Goal: Download file/media: Obtain a digital file from the website

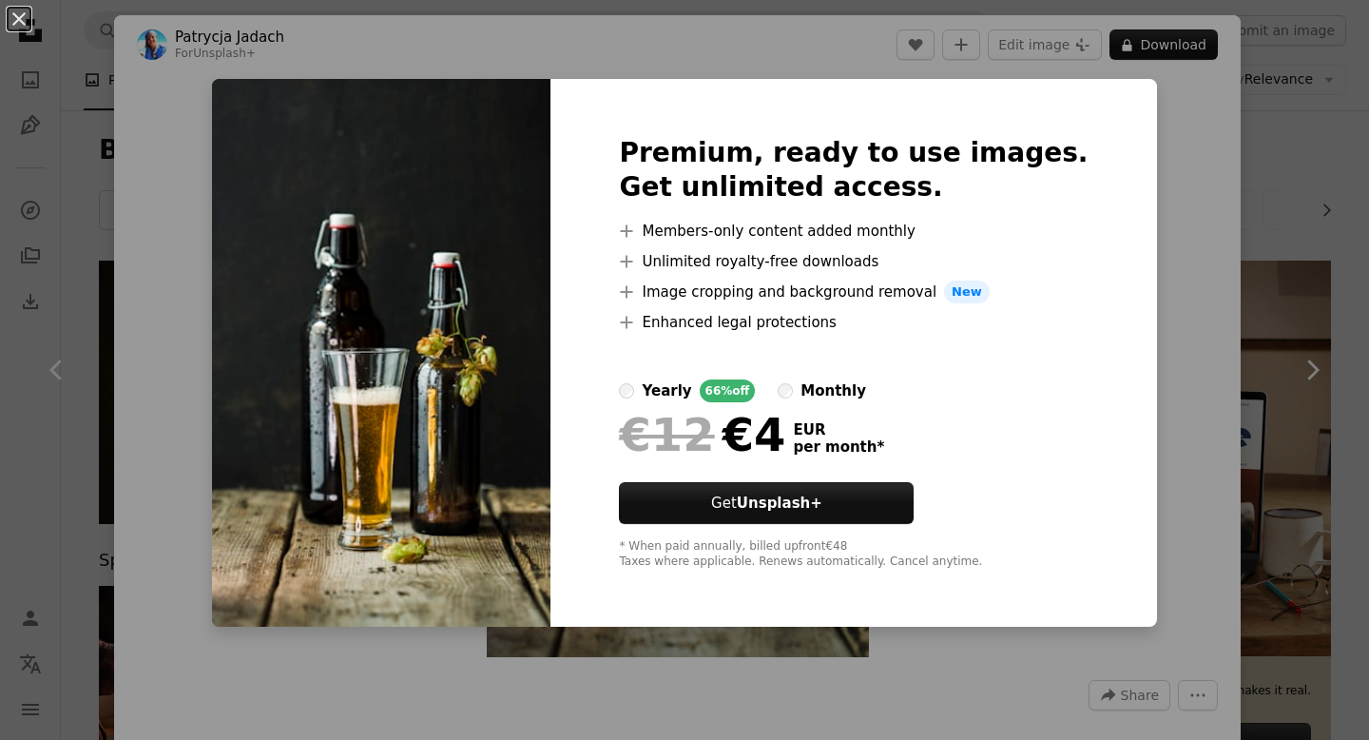
scroll to position [26759, 0]
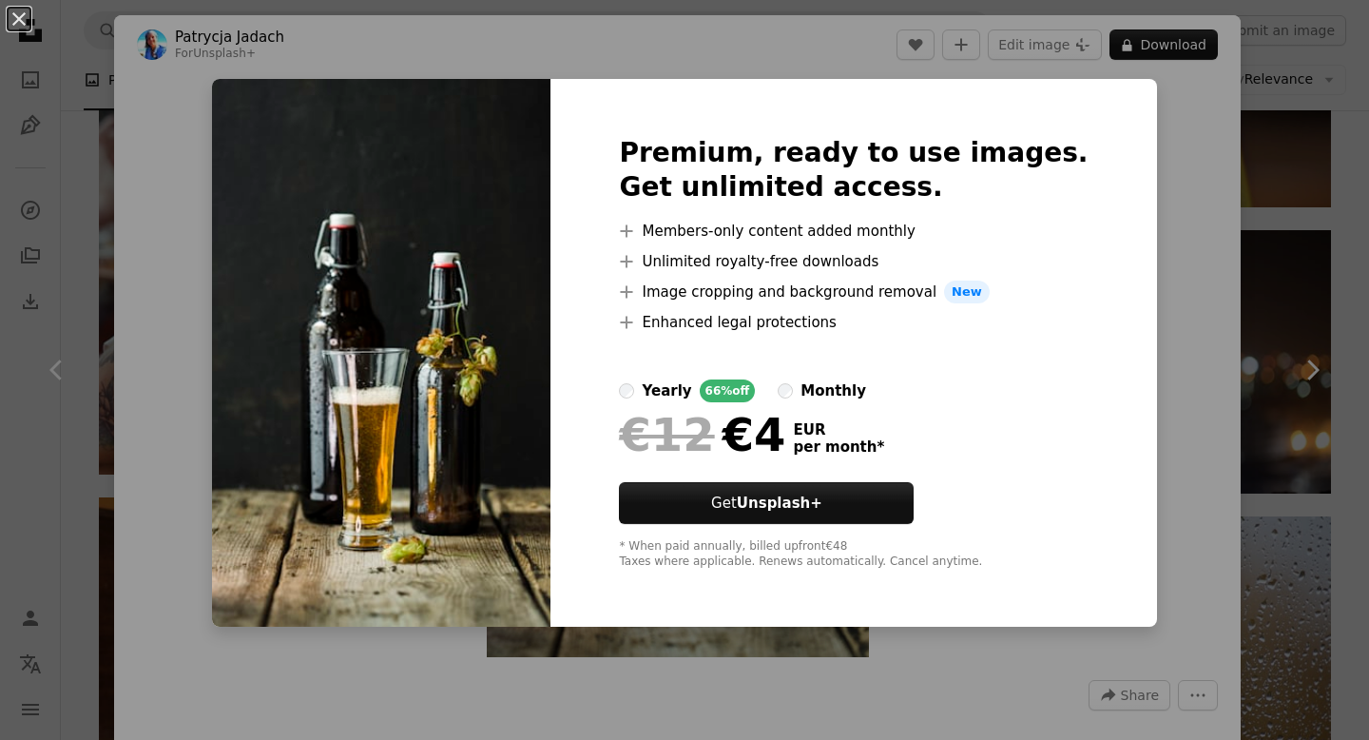
click at [1368, 186] on div "An X shape Premium, ready to use images. Get unlimited access. A plus sign Memb…" at bounding box center [684, 370] width 1369 height 740
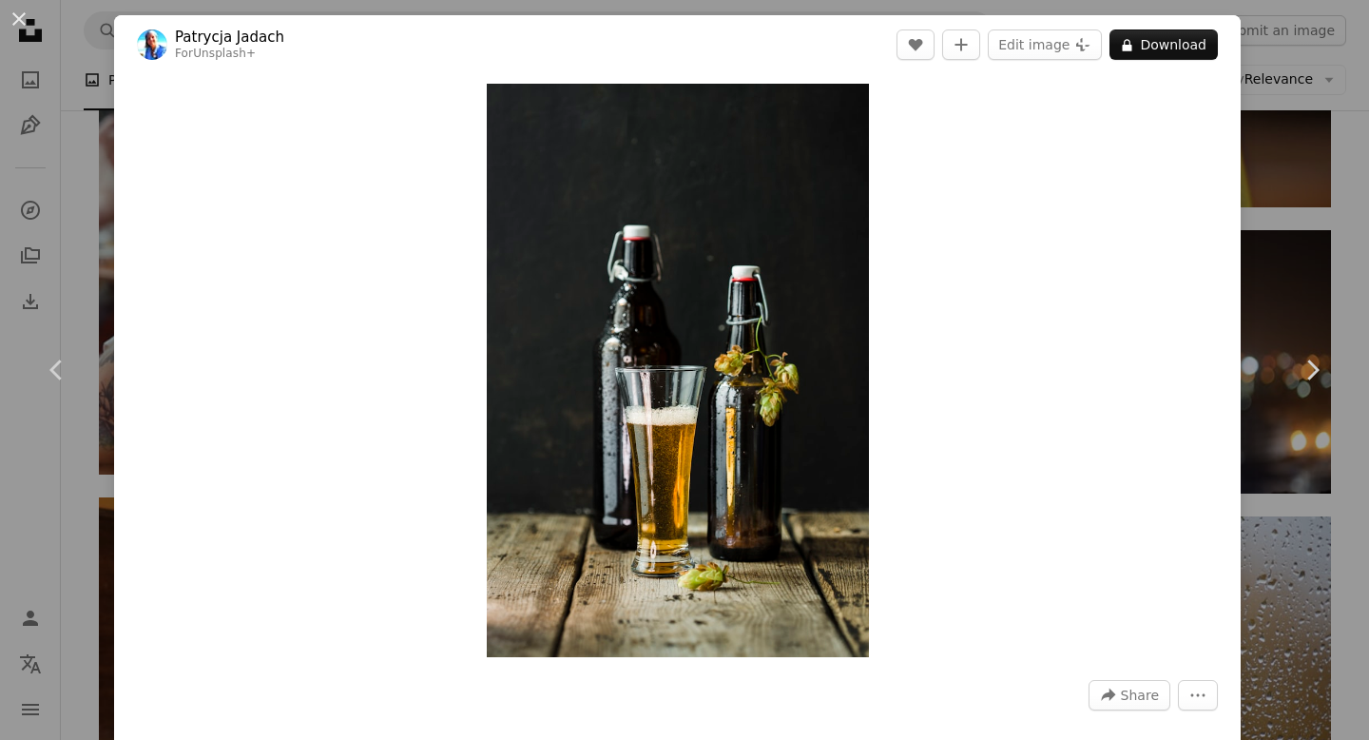
click at [1368, 186] on div "An X shape Chevron left Chevron right [PERSON_NAME] For Unsplash+ A heart A plu…" at bounding box center [684, 370] width 1369 height 740
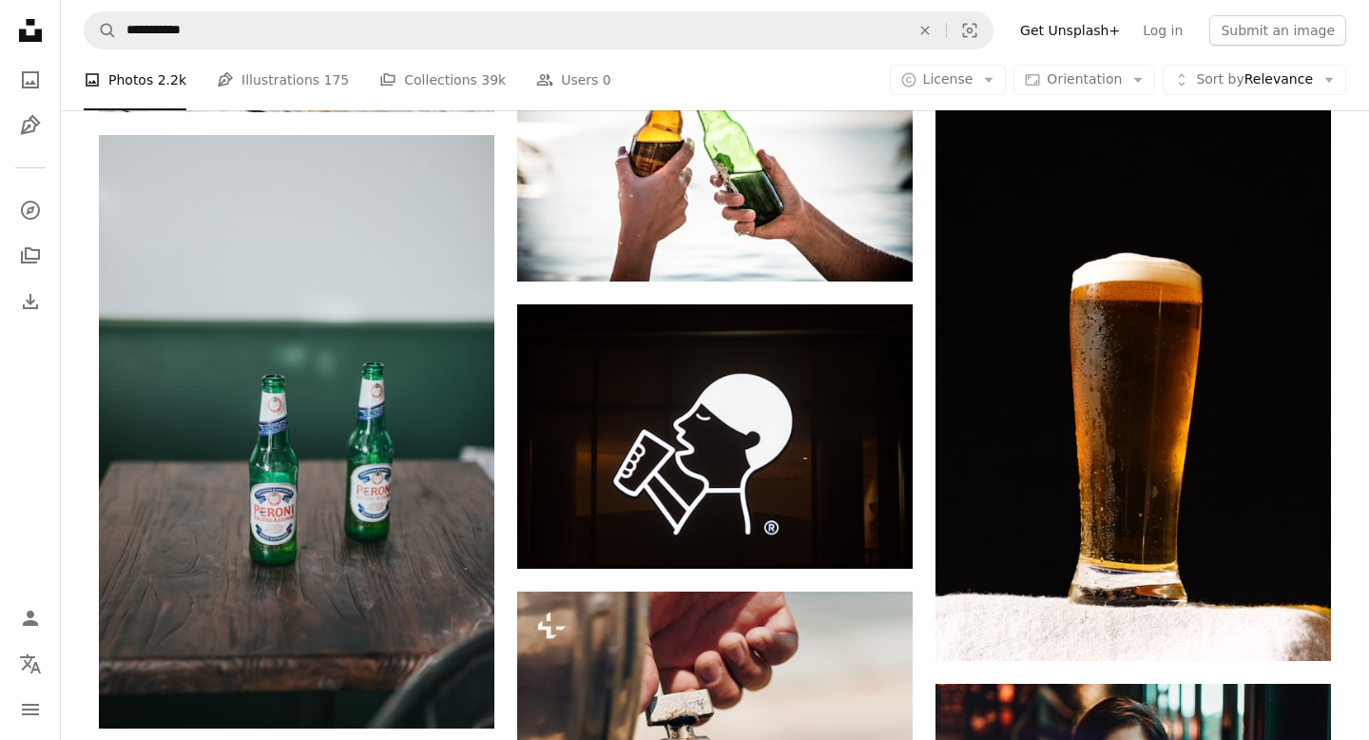
scroll to position [28685, 0]
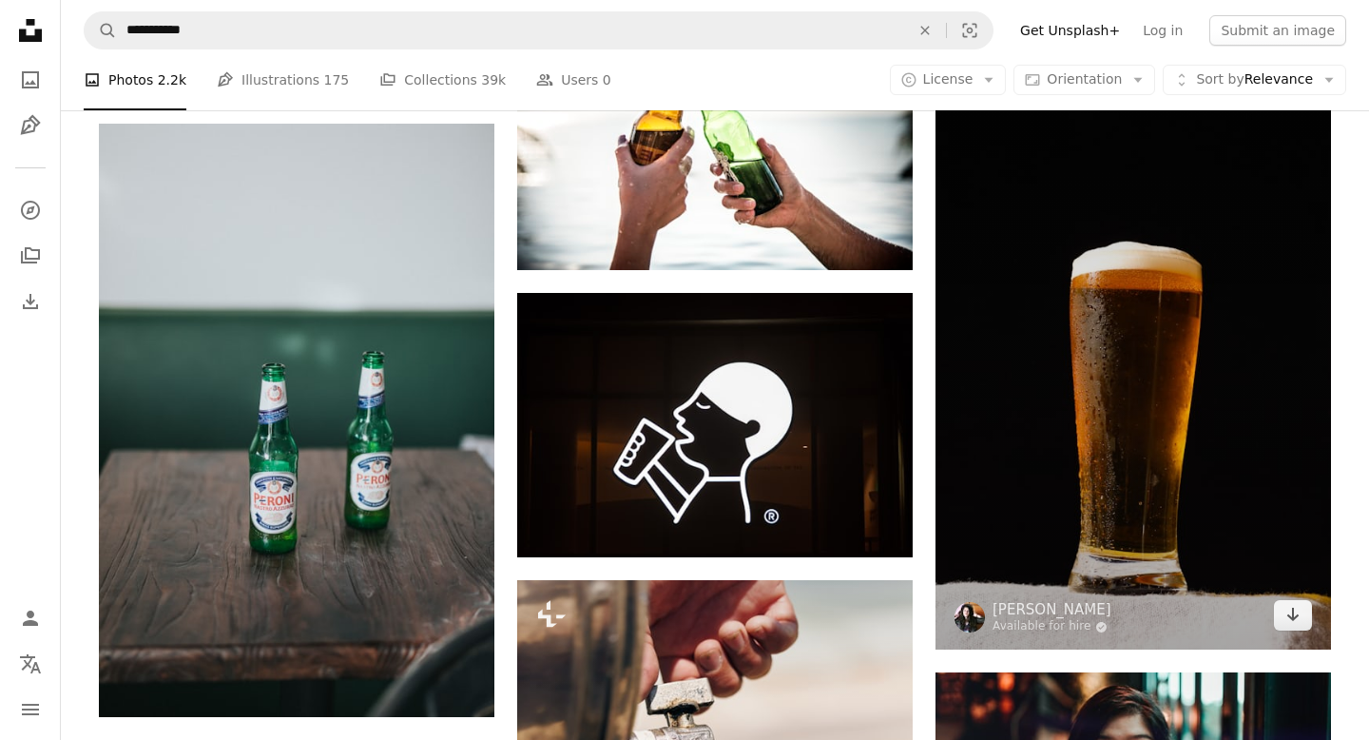
click at [1148, 348] on img at bounding box center [1134, 352] width 396 height 593
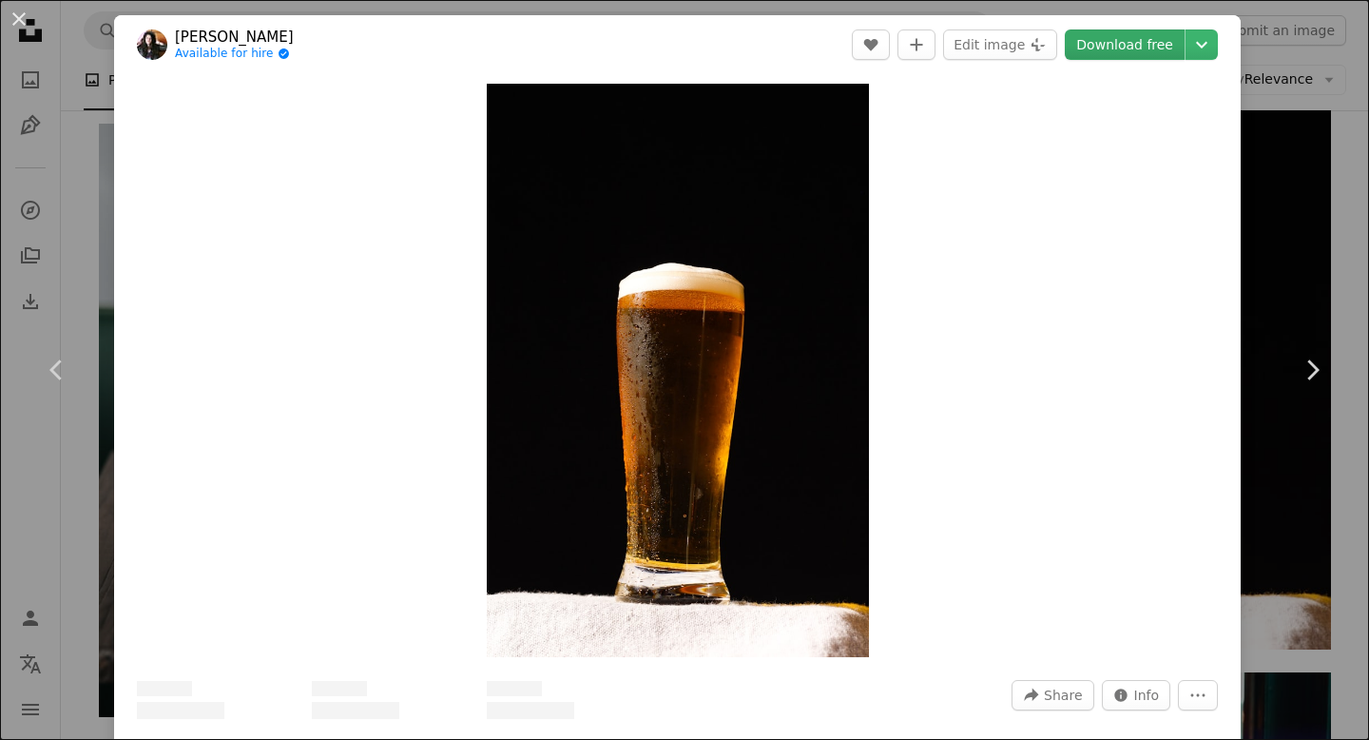
click at [1128, 56] on link "Download free" at bounding box center [1125, 44] width 120 height 30
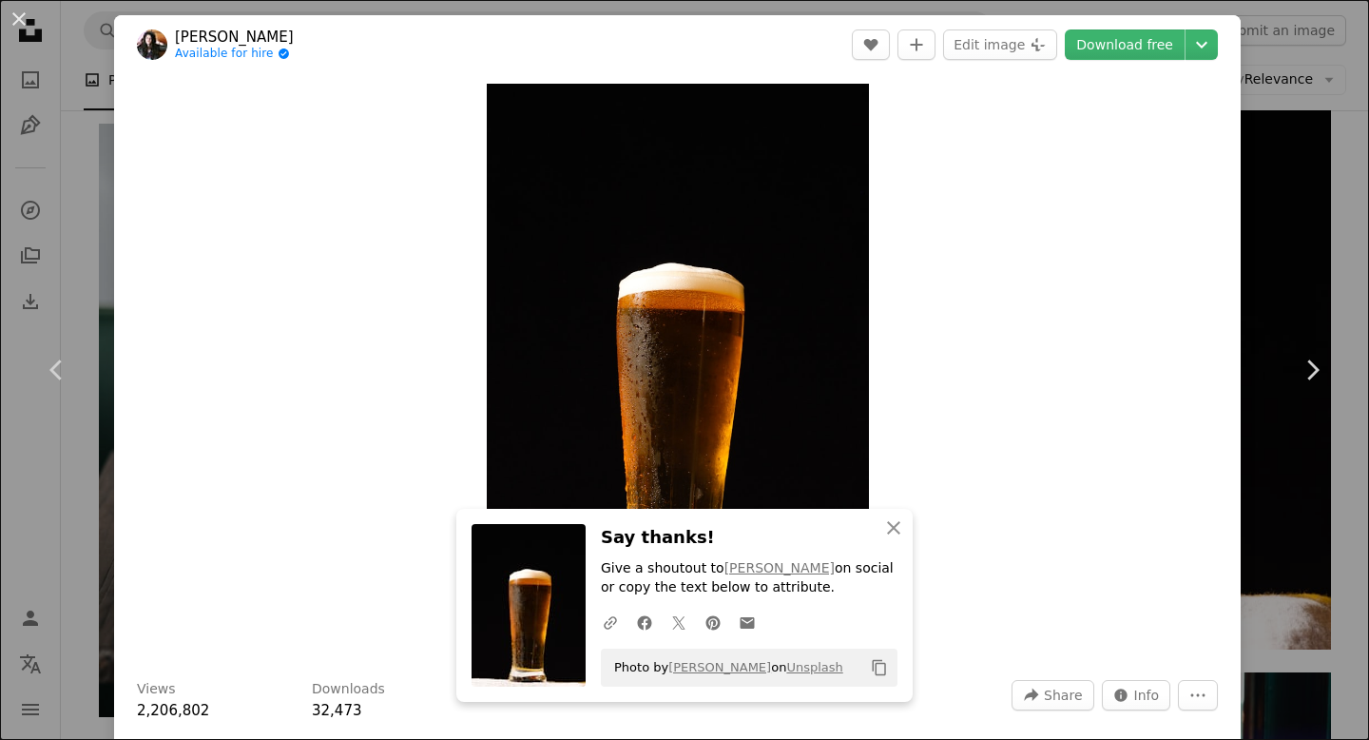
click at [1261, 153] on div "An X shape Chevron left Chevron right [PERSON_NAME] Available for hire A checkm…" at bounding box center [684, 370] width 1369 height 740
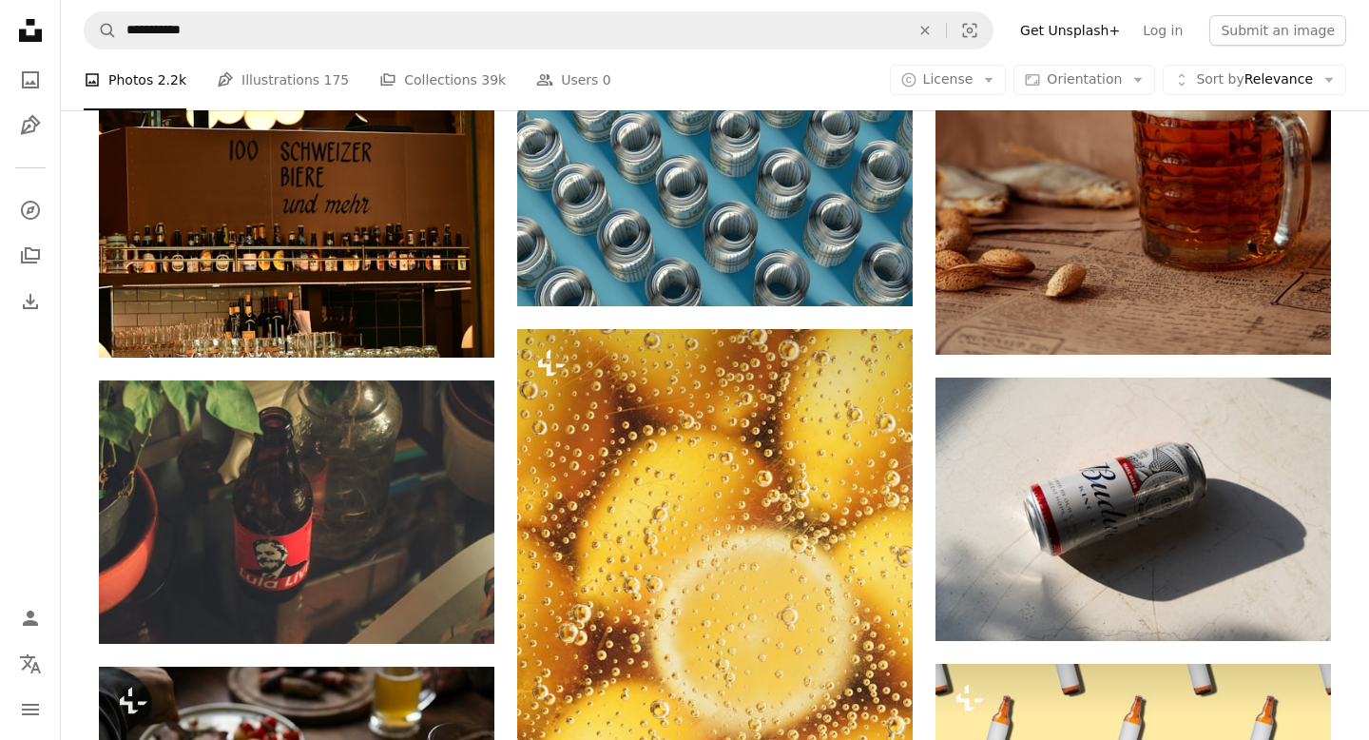
scroll to position [35584, 0]
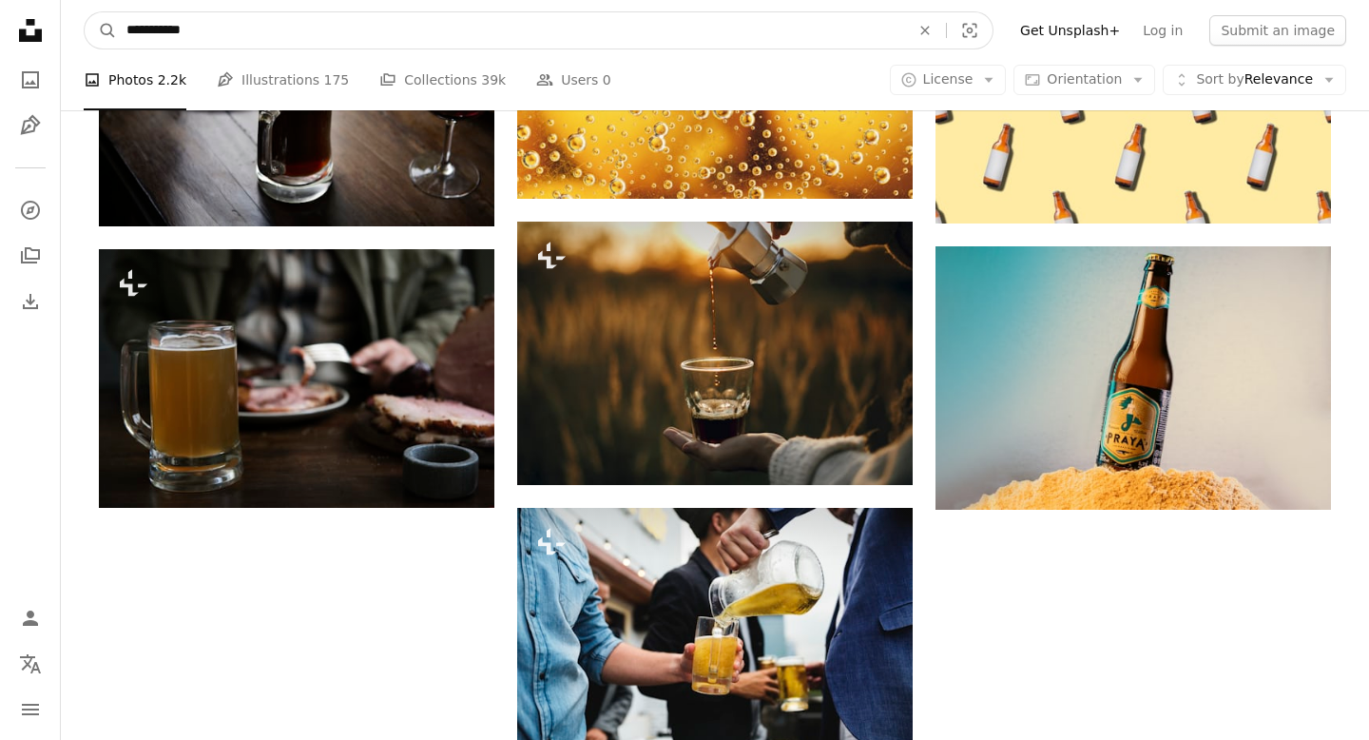
click at [253, 40] on input "**********" at bounding box center [510, 30] width 787 height 36
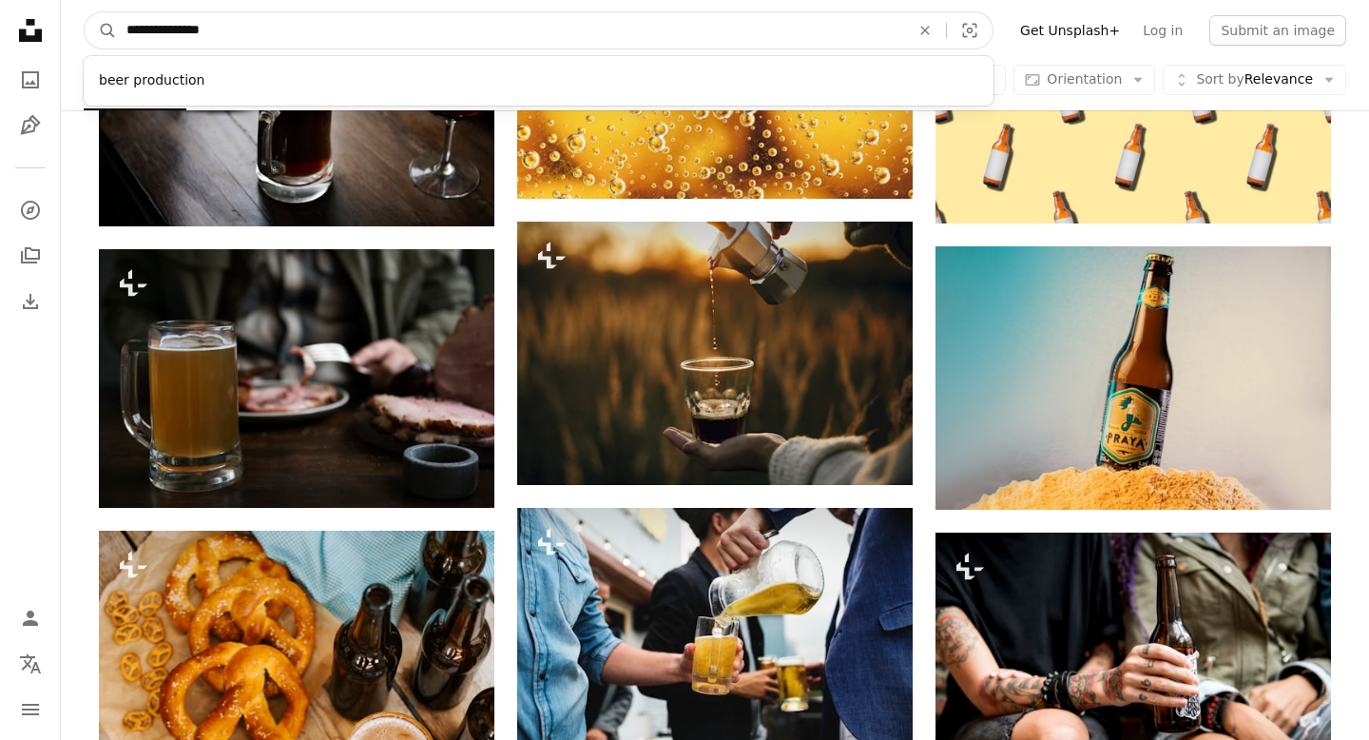
type input "**********"
click at [85, 12] on button "A magnifying glass" at bounding box center [101, 30] width 32 height 36
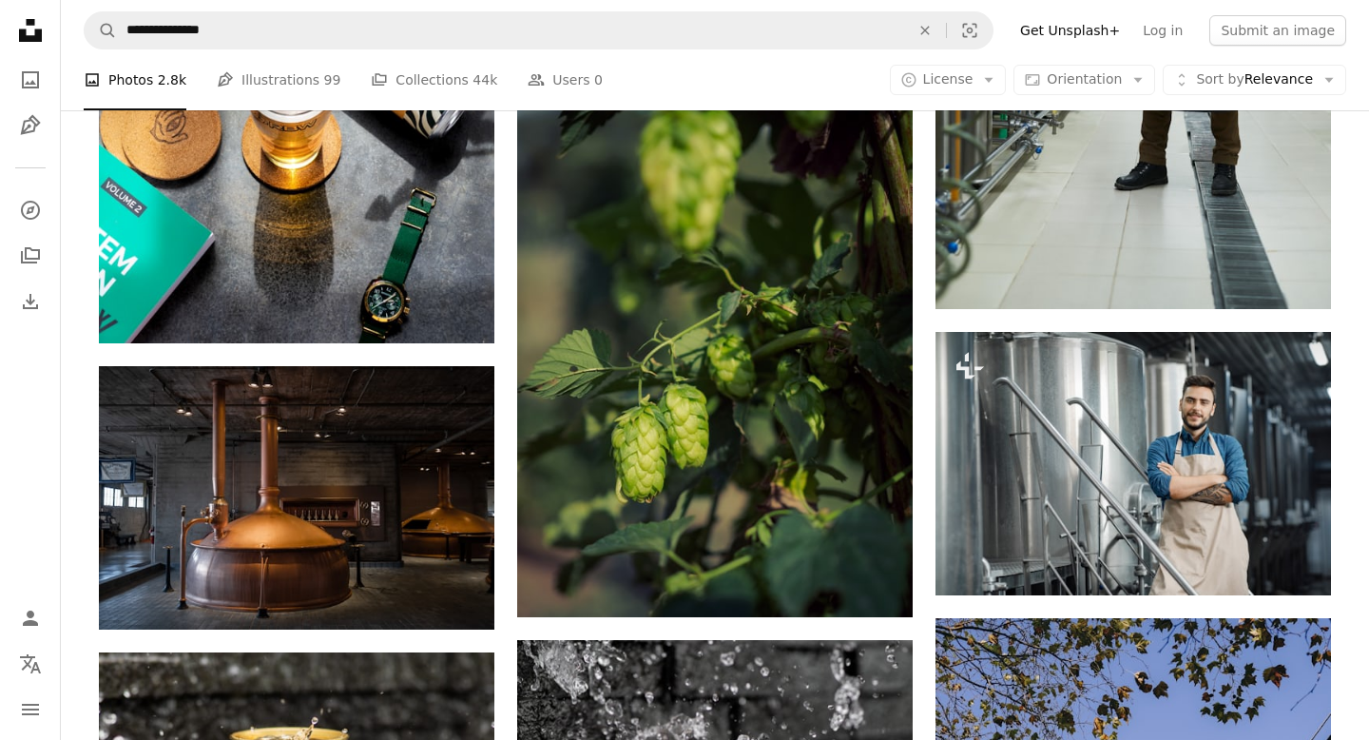
scroll to position [4652, 0]
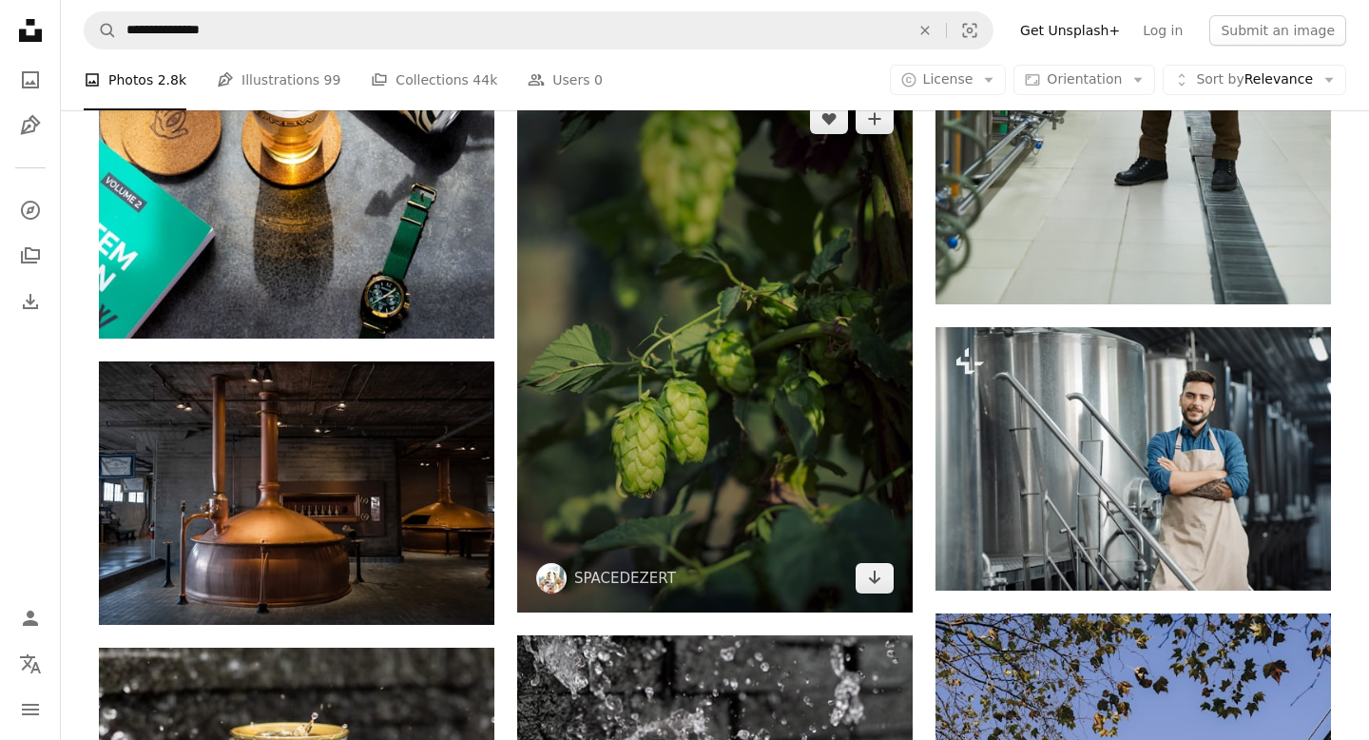
click at [691, 305] on img at bounding box center [715, 349] width 396 height 528
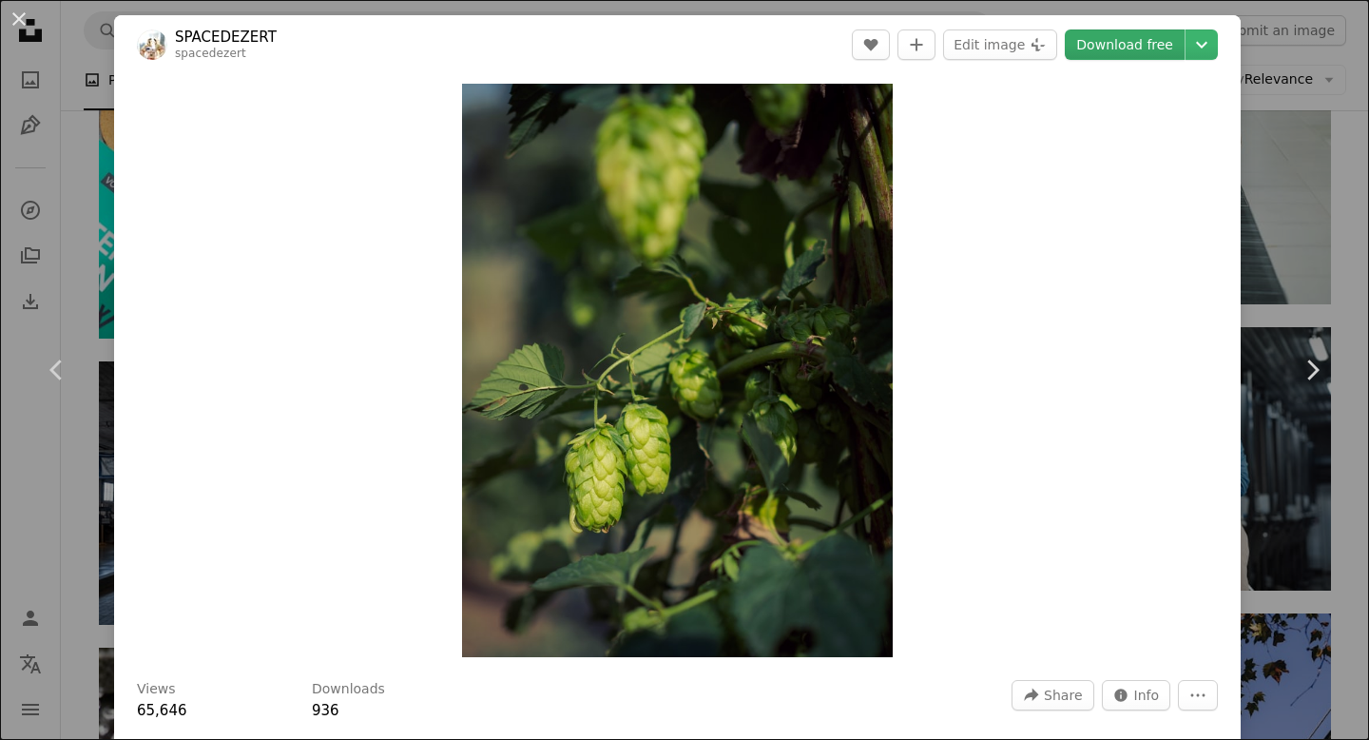
click at [1147, 35] on link "Download free" at bounding box center [1125, 44] width 120 height 30
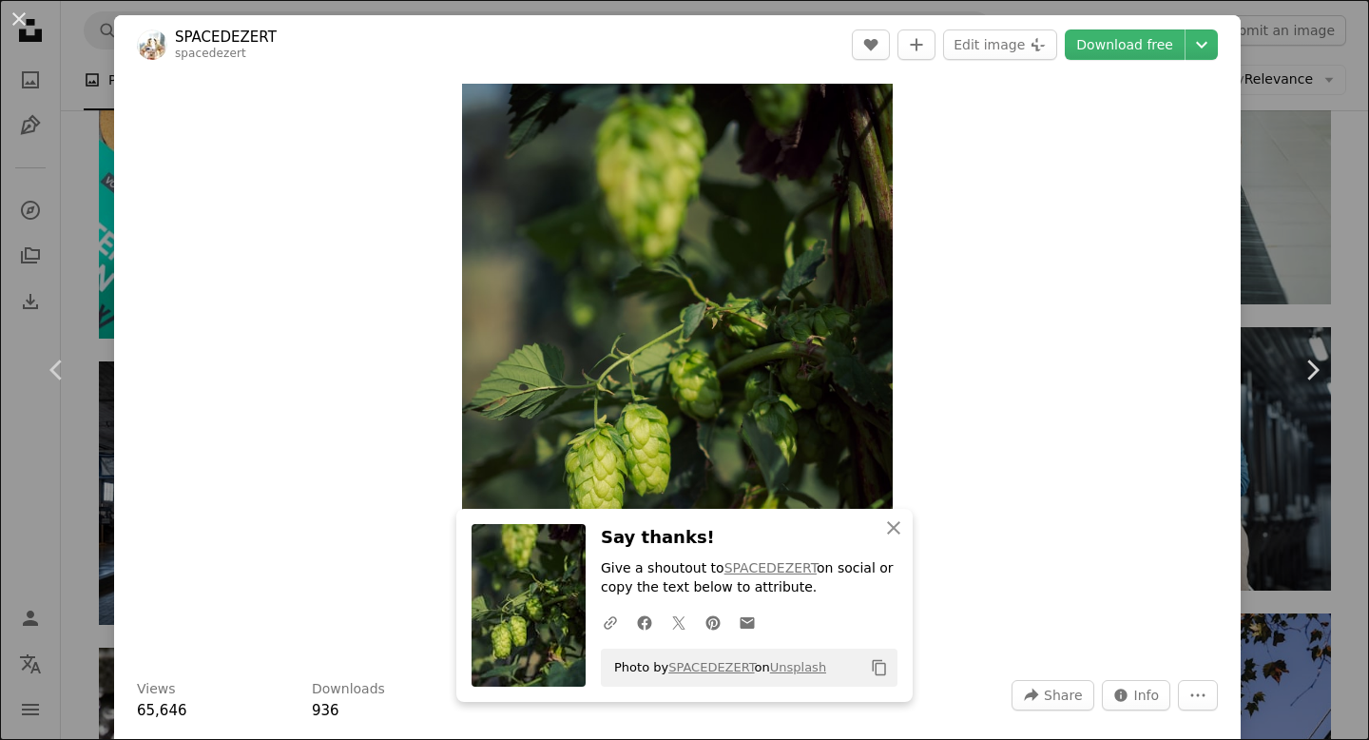
click at [1360, 130] on div "An X shape Chevron left Chevron right SPACEDEZERT spacedezert A heart A plus si…" at bounding box center [684, 370] width 1369 height 740
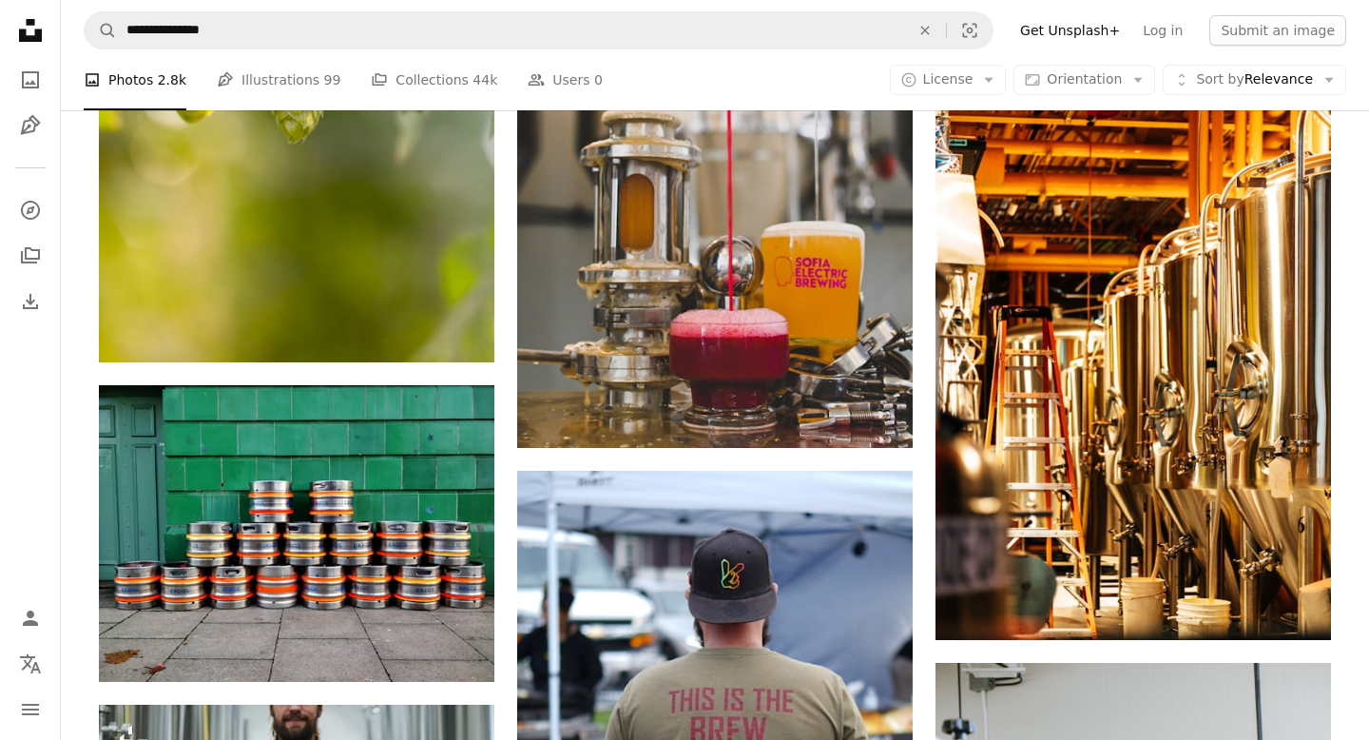
scroll to position [9961, 0]
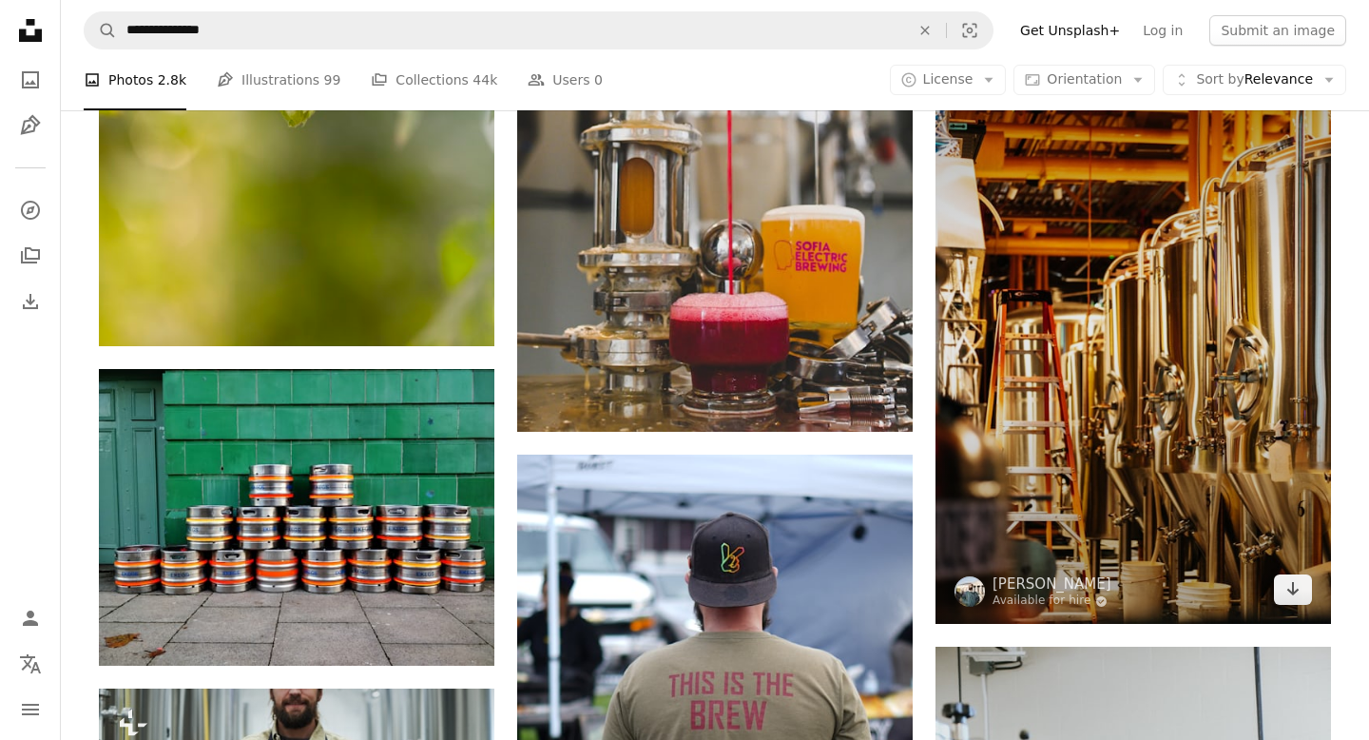
click at [1154, 397] on img at bounding box center [1134, 326] width 396 height 593
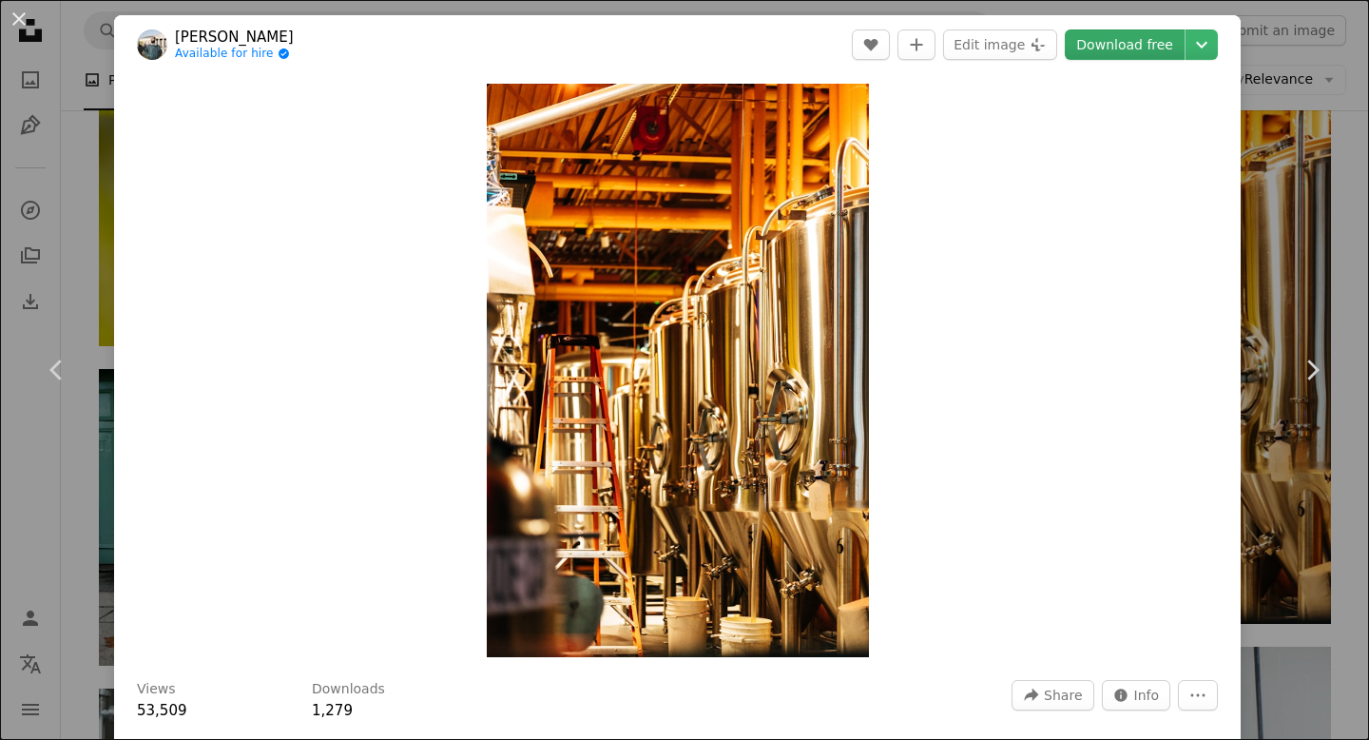
click at [1165, 48] on link "Download free" at bounding box center [1125, 44] width 120 height 30
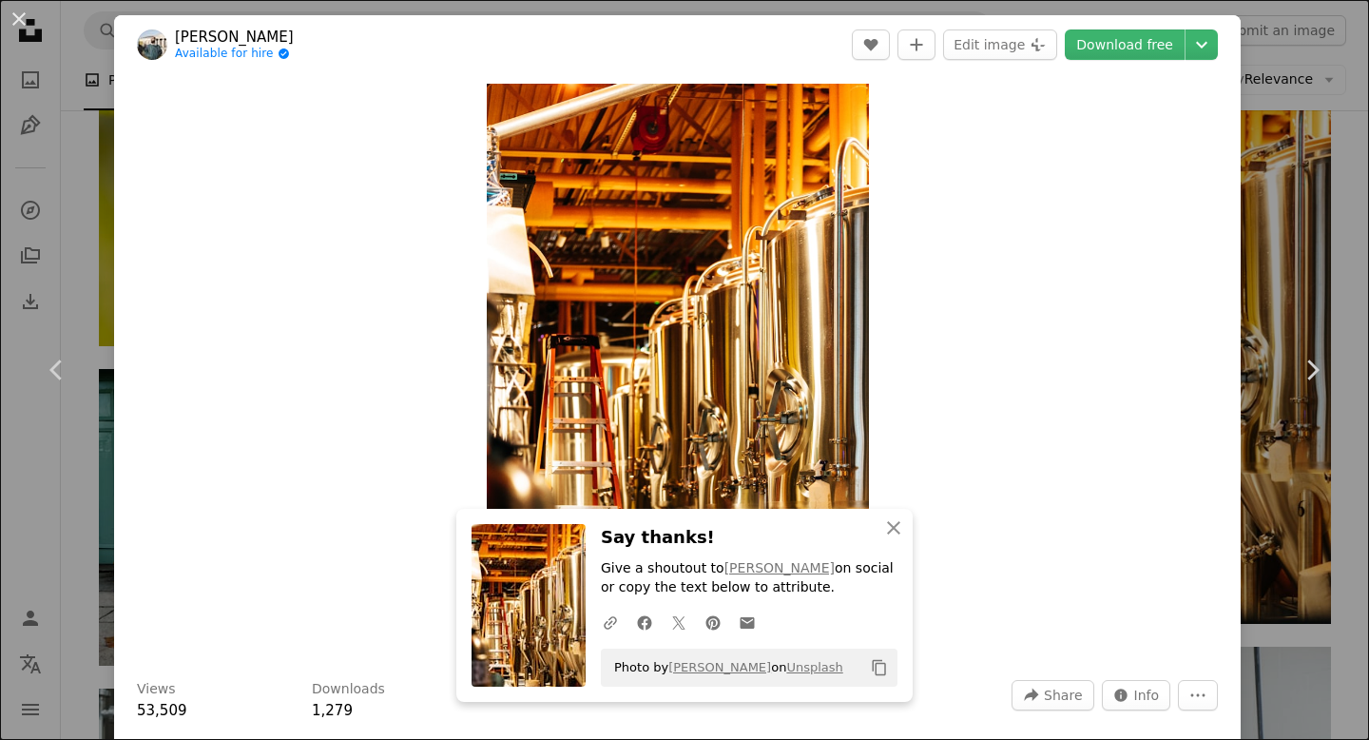
click at [1336, 109] on div "An X shape Chevron left Chevron right Yassine Khalfalli Available for hire A ch…" at bounding box center [684, 370] width 1369 height 740
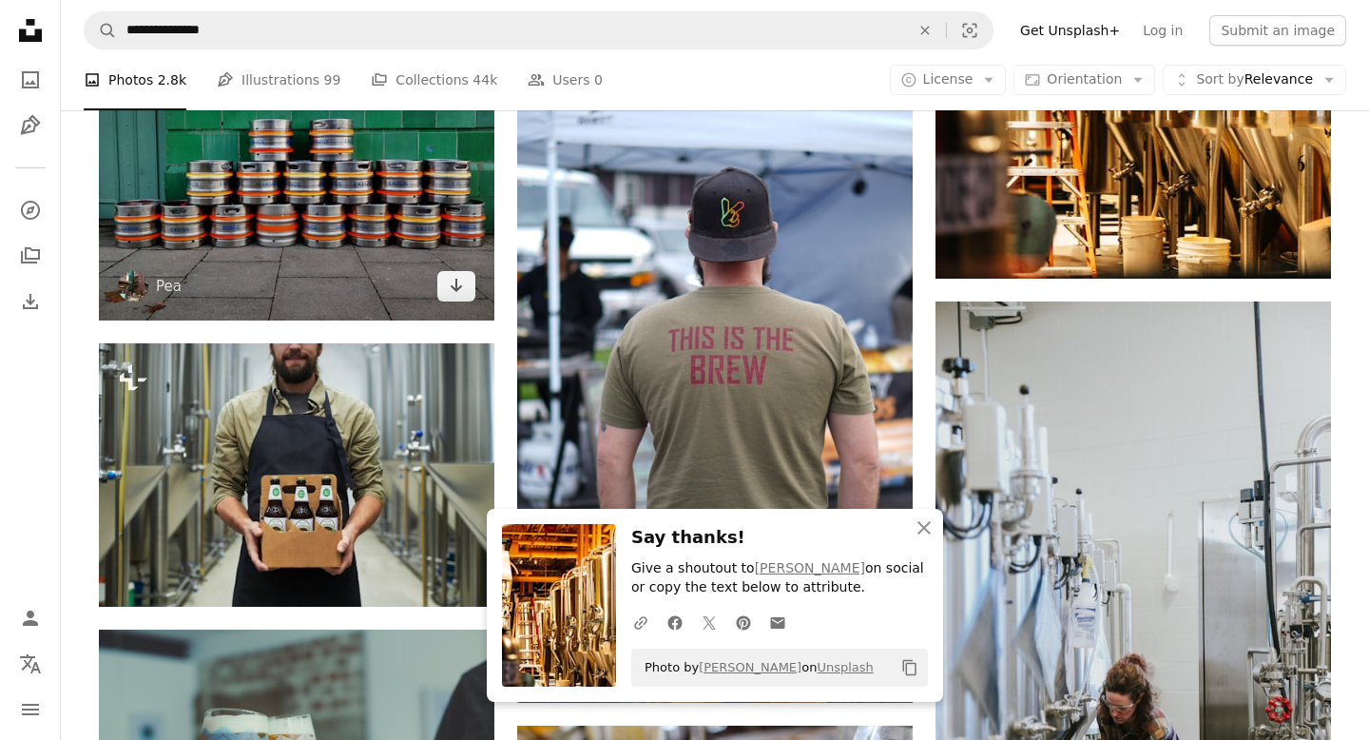
scroll to position [10304, 0]
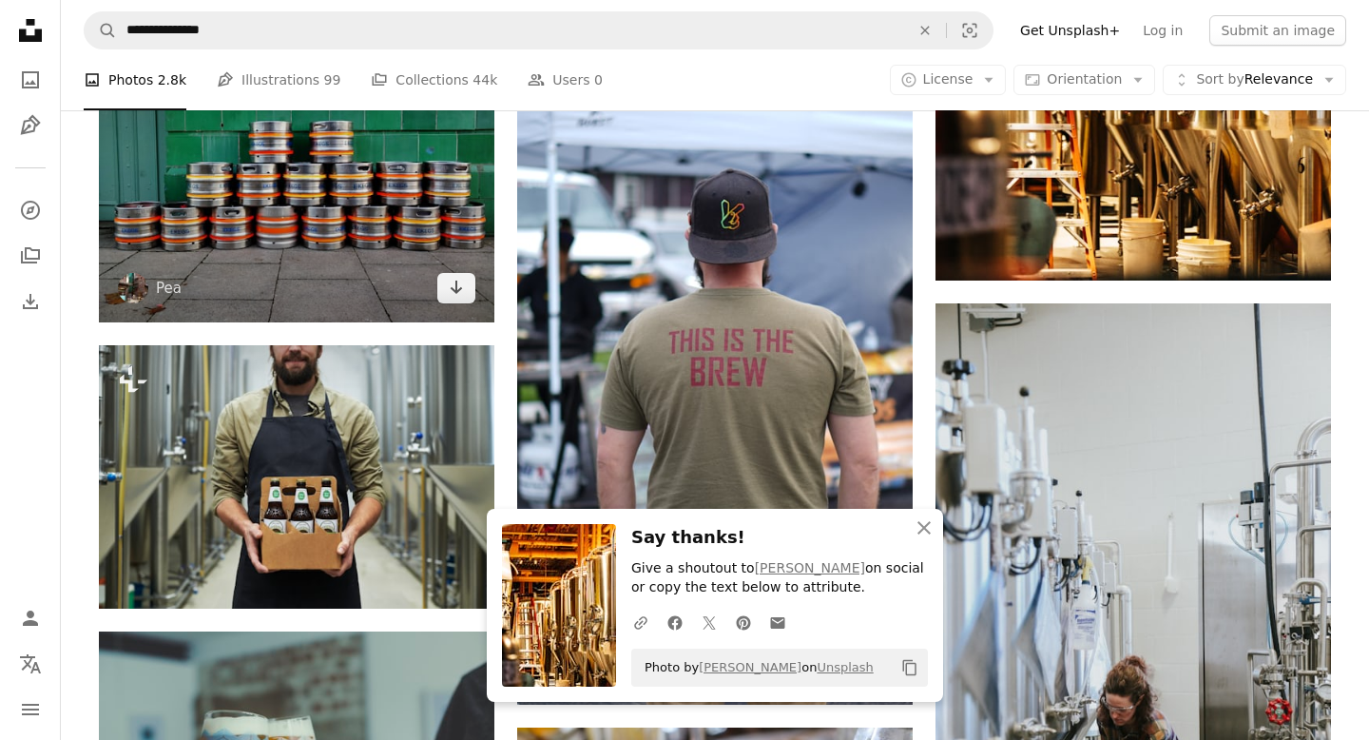
click at [330, 248] on img at bounding box center [297, 174] width 396 height 297
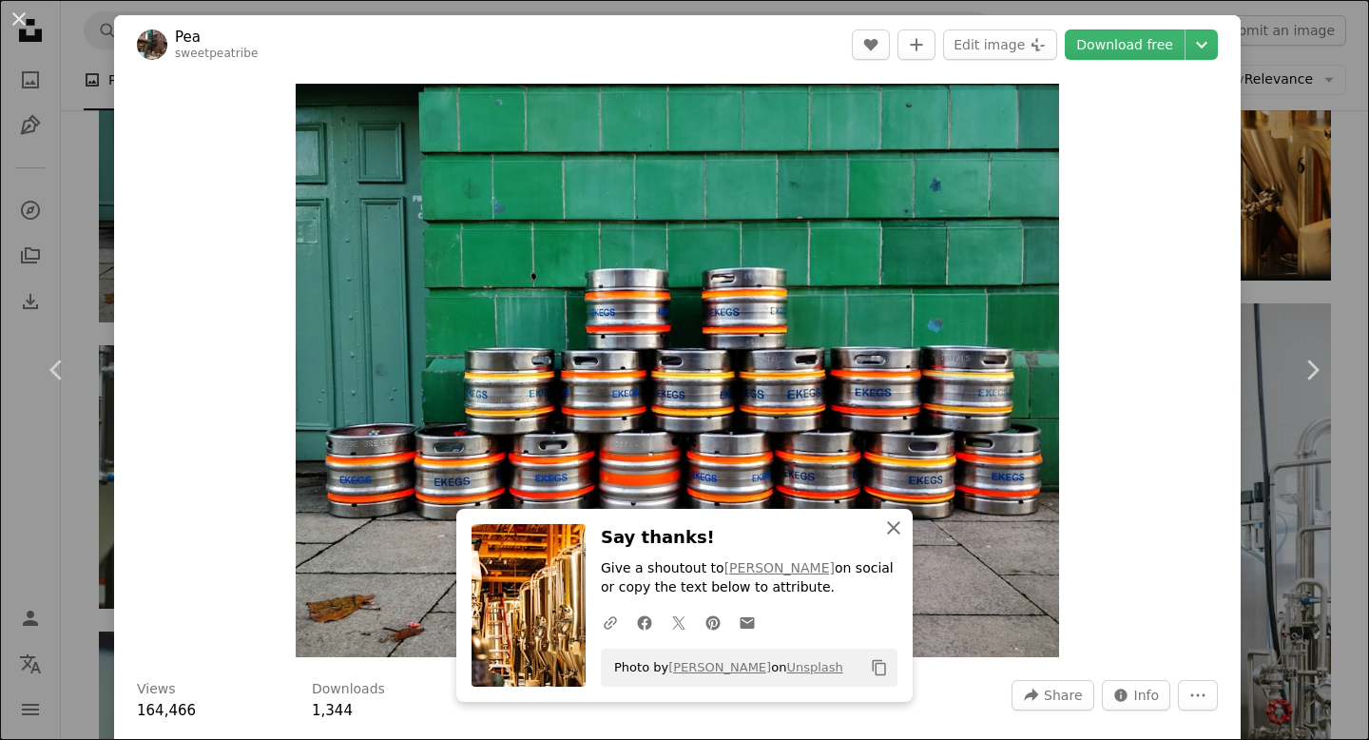
click at [892, 527] on icon "button" at bounding box center [893, 527] width 13 height 13
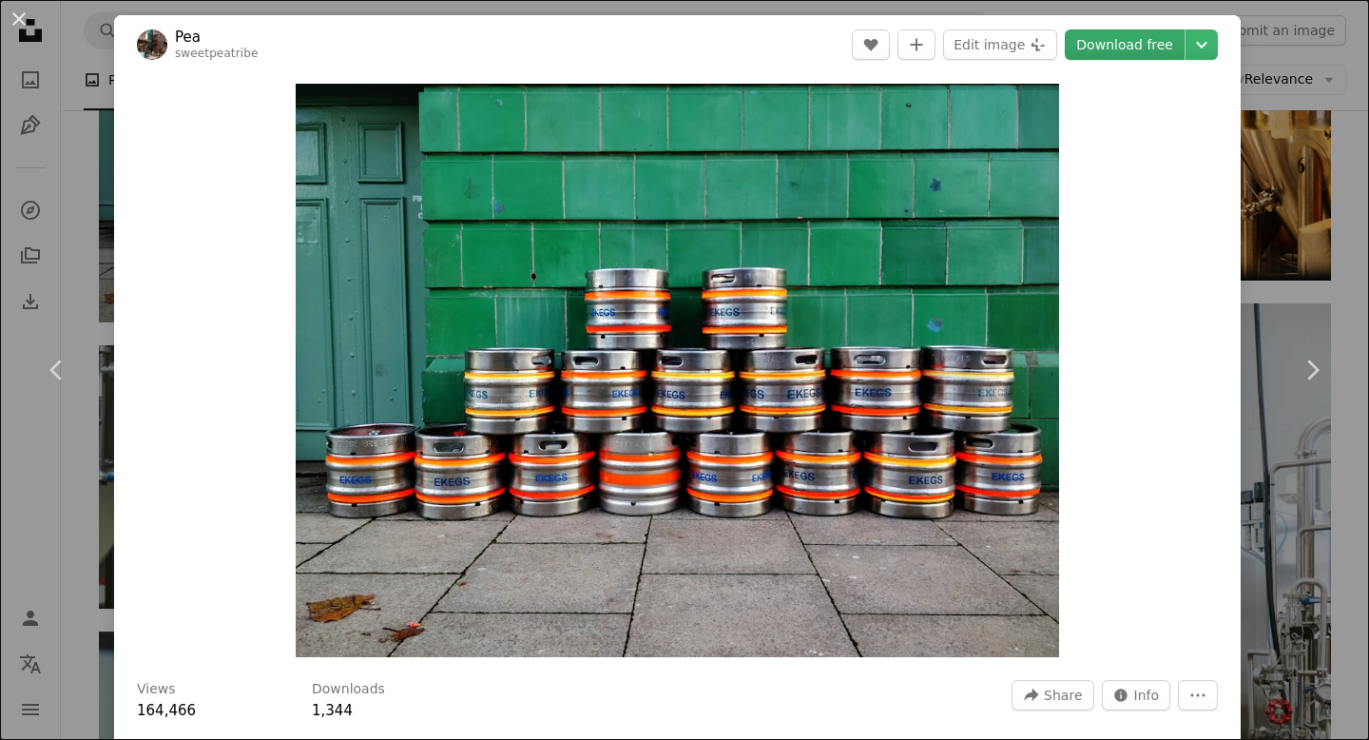
click at [1177, 42] on link "Download free" at bounding box center [1125, 44] width 120 height 30
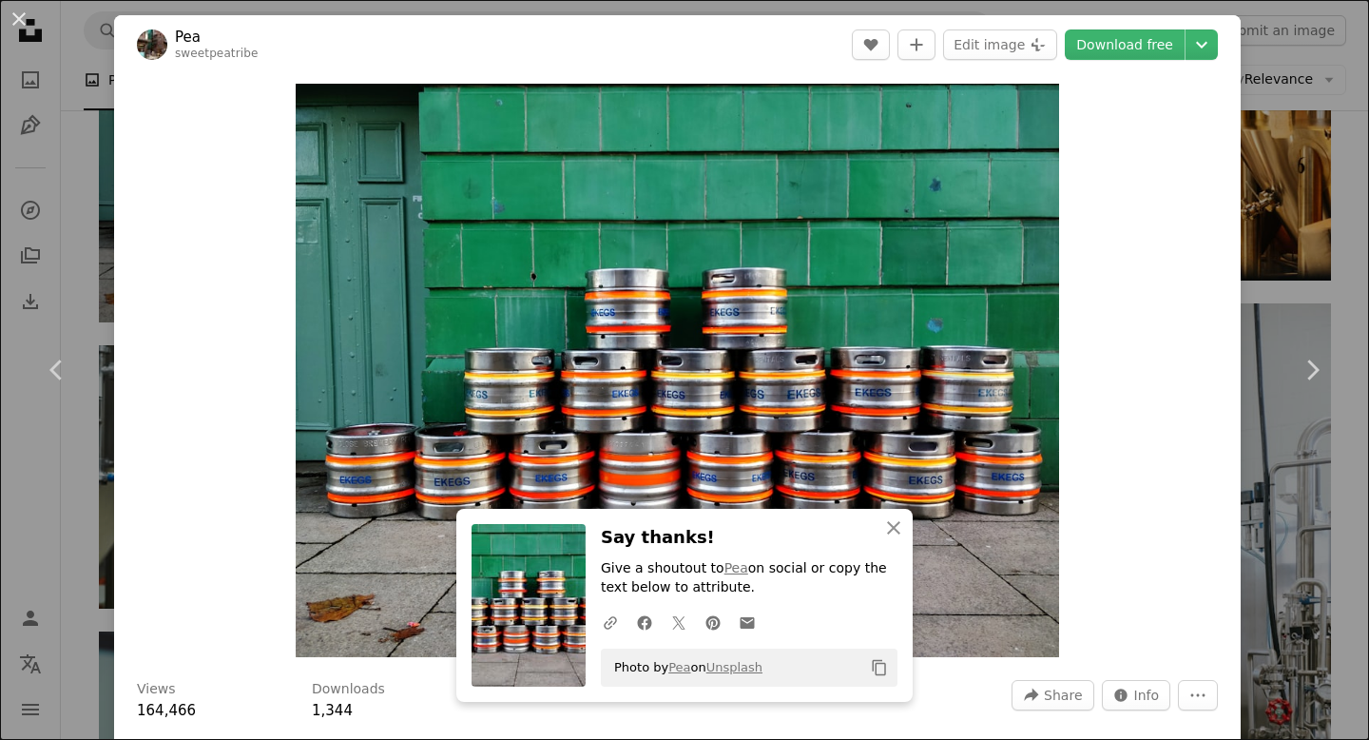
click at [1316, 135] on div "An X shape Chevron left Chevron right Pea sweetpeatribe A heart A plus sign Edi…" at bounding box center [684, 370] width 1369 height 740
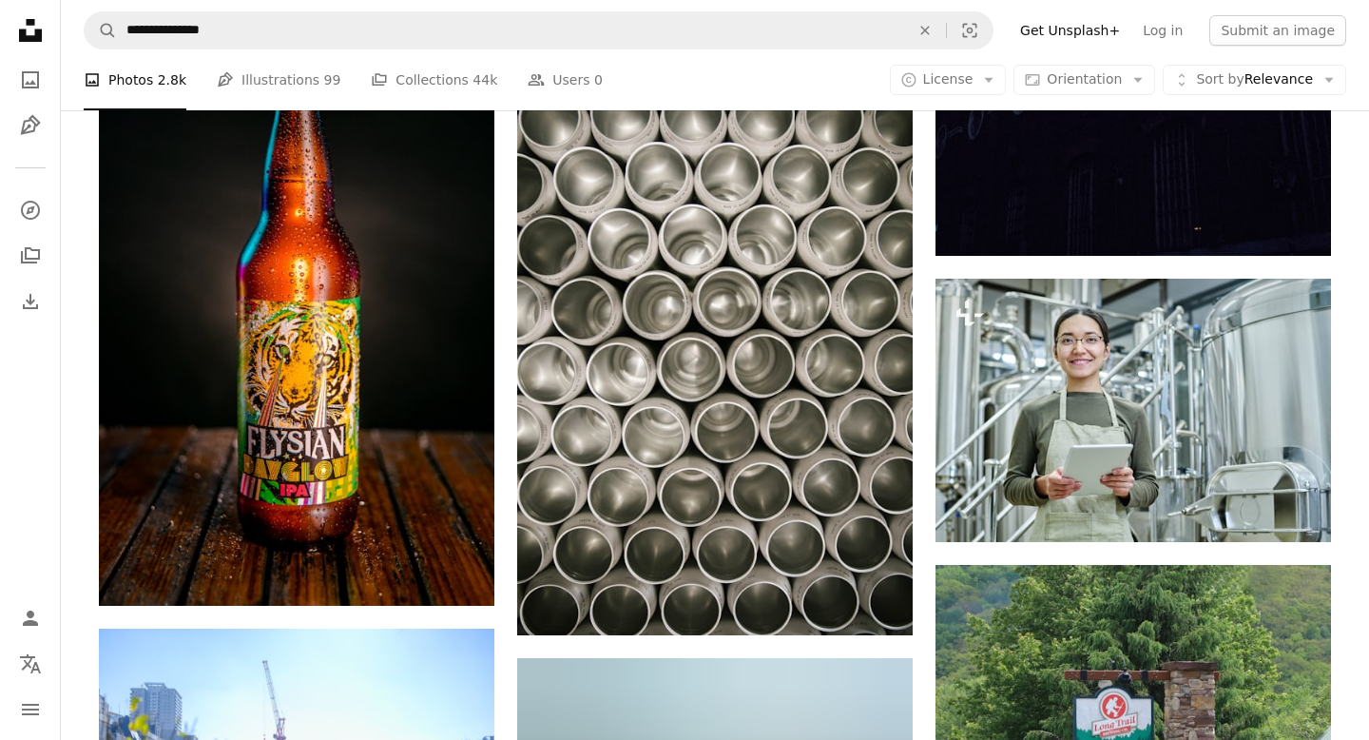
scroll to position [20308, 0]
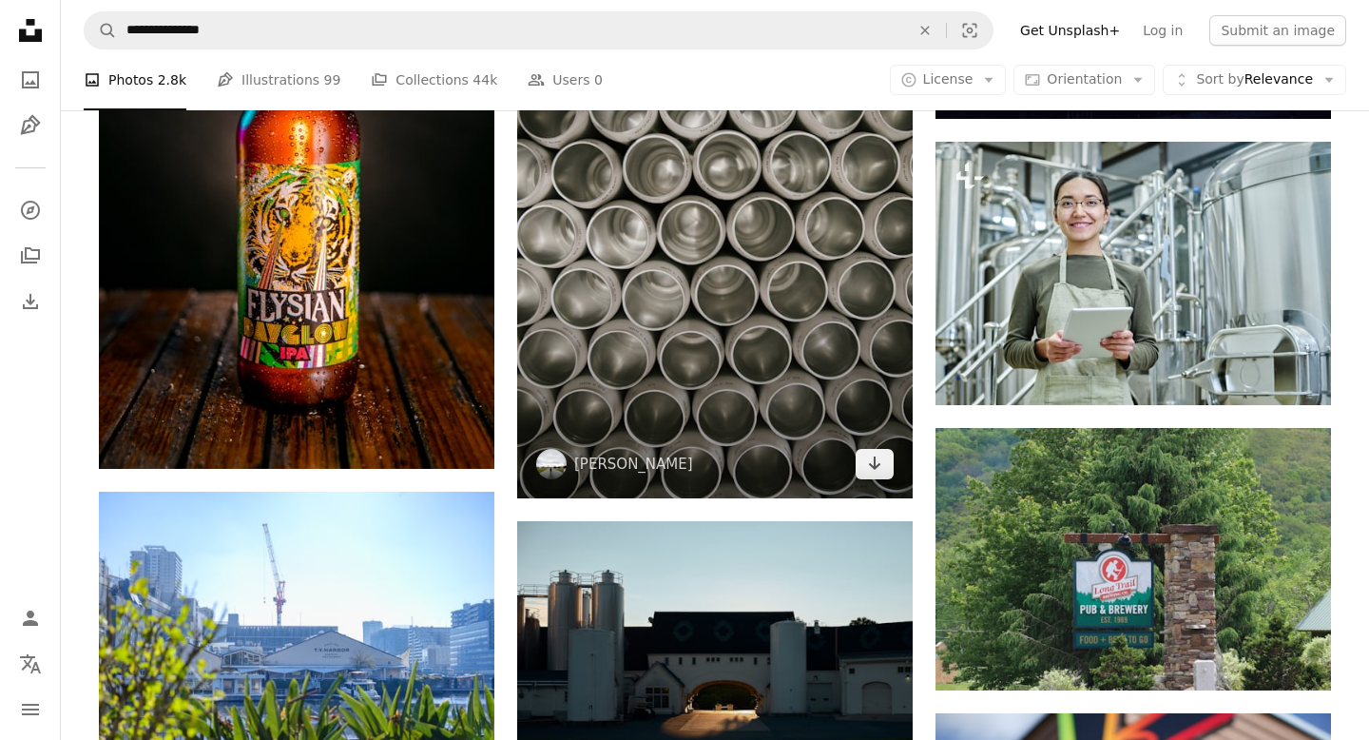
click at [862, 193] on img at bounding box center [715, 201] width 396 height 593
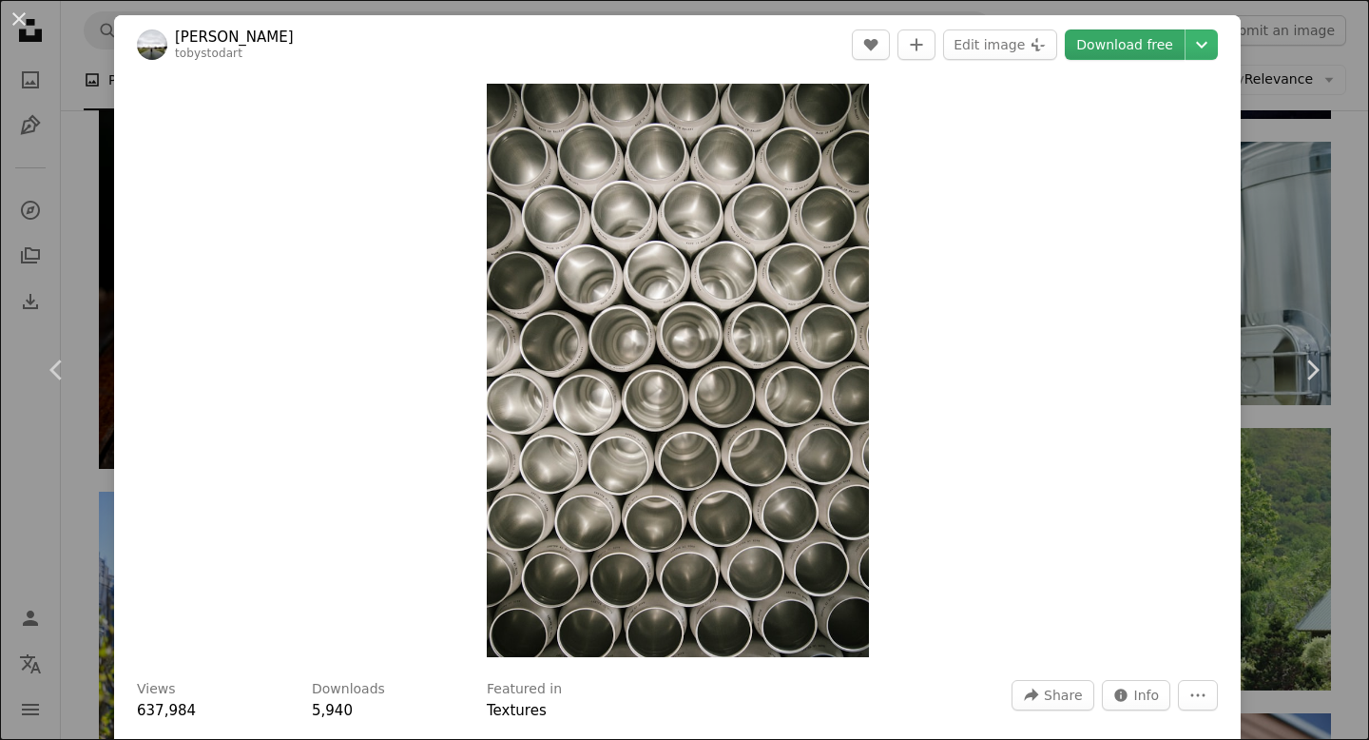
click at [1140, 35] on link "Download free" at bounding box center [1125, 44] width 120 height 30
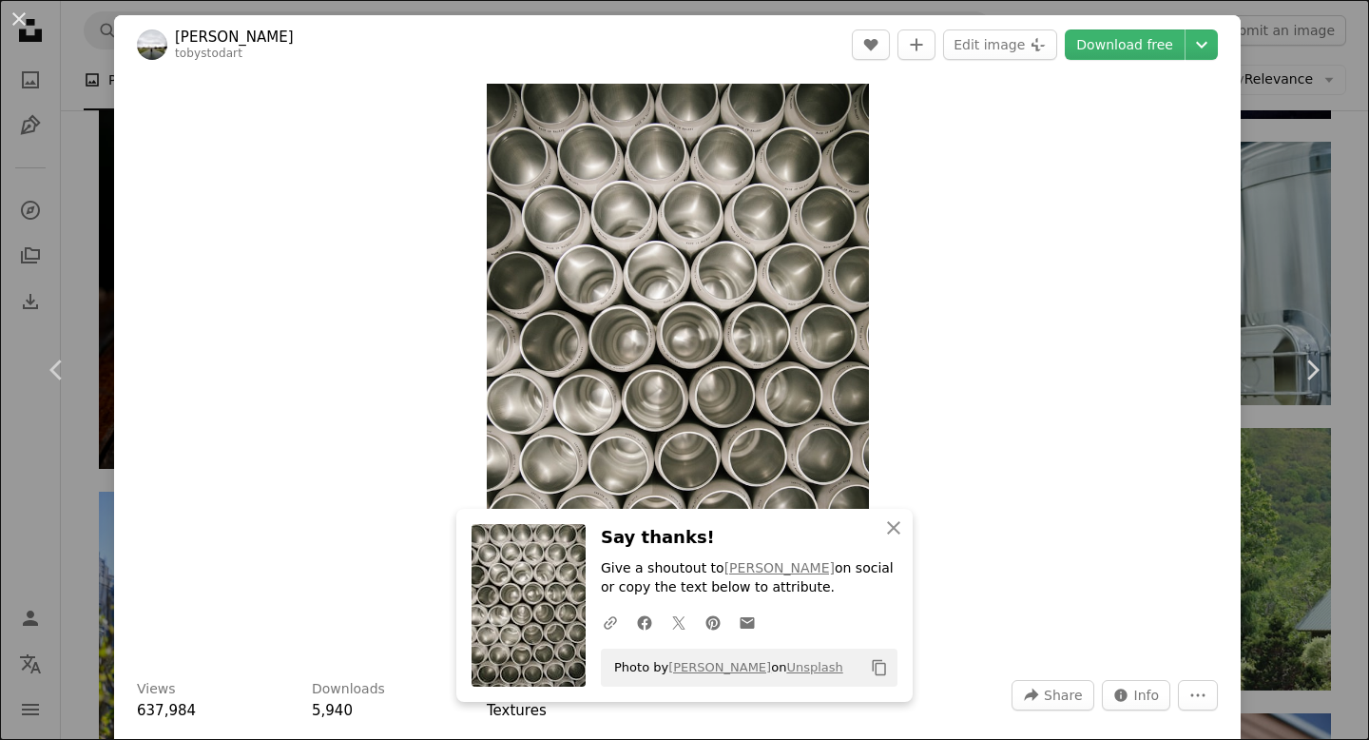
click at [1307, 144] on div "An X shape Chevron left Chevron right [PERSON_NAME] tobystodart A heart A plus …" at bounding box center [684, 370] width 1369 height 740
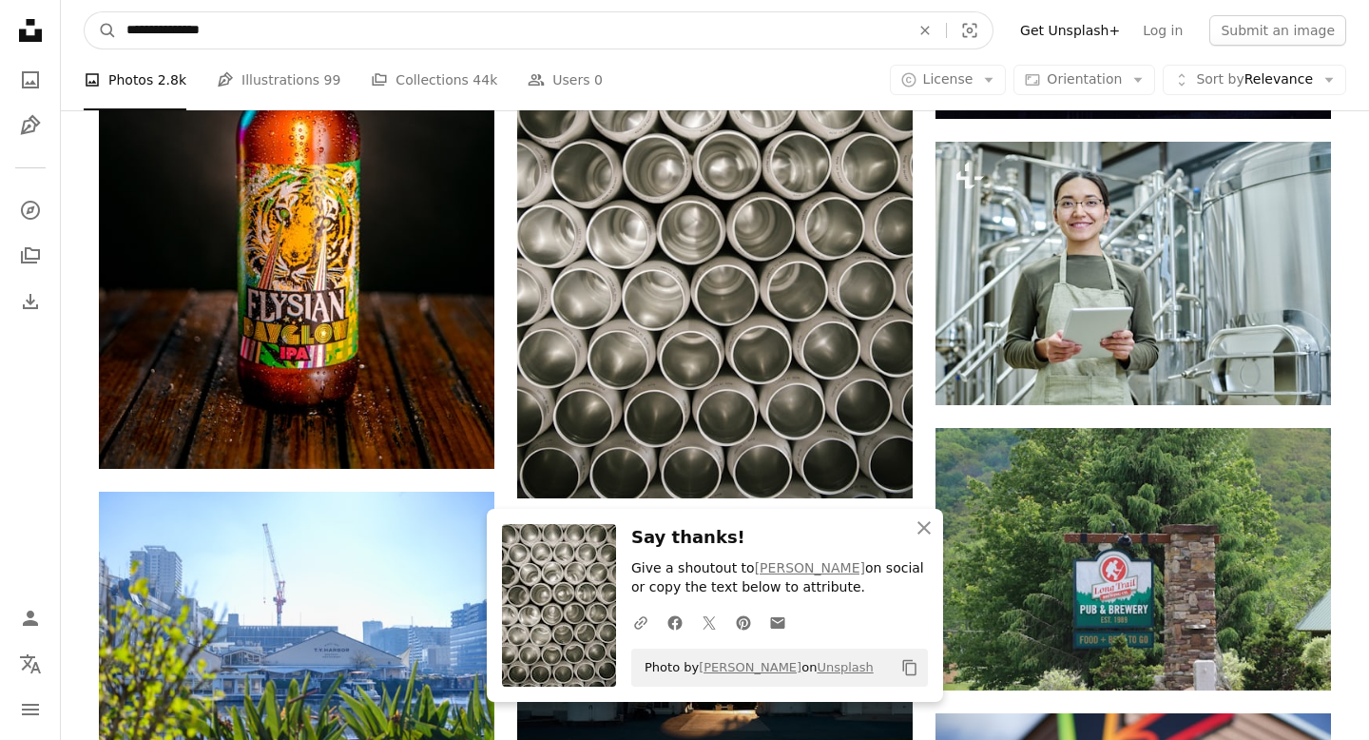
click at [544, 32] on input "**********" at bounding box center [510, 30] width 787 height 36
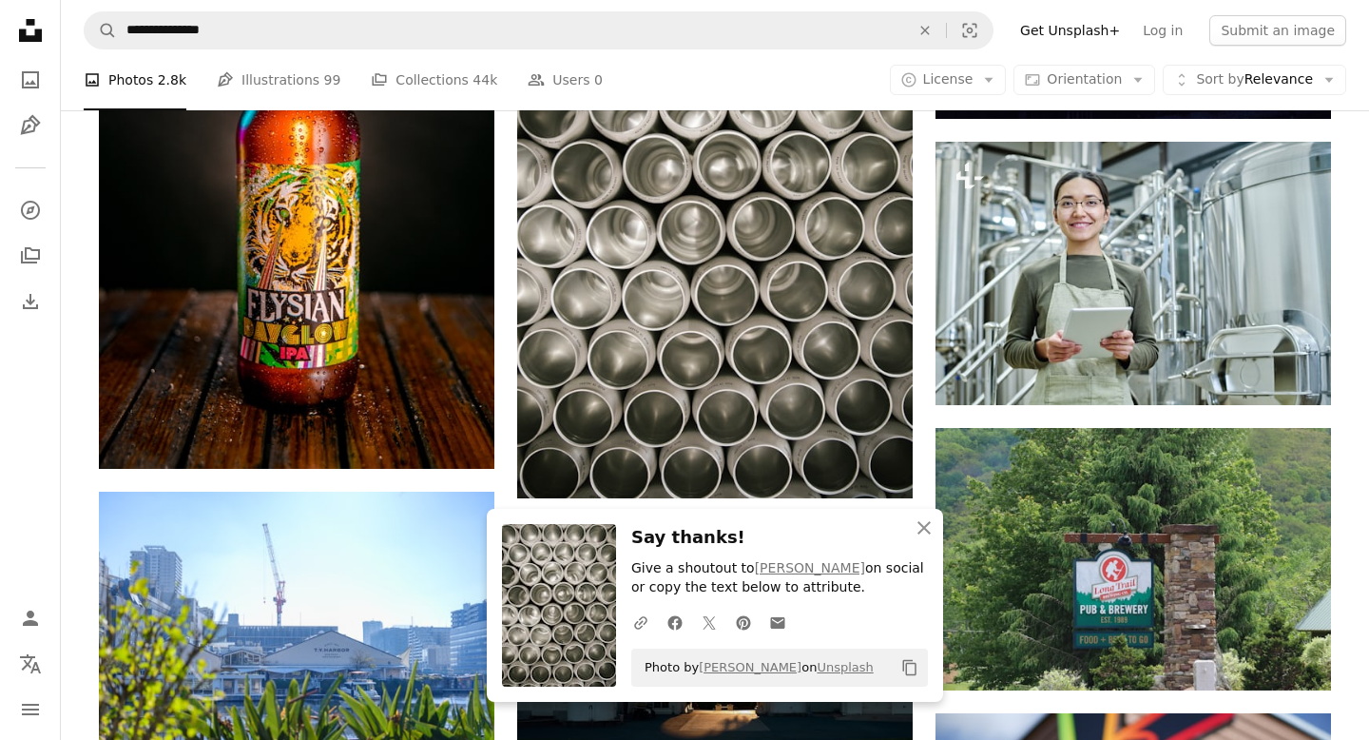
click at [339, 8] on nav "**********" at bounding box center [715, 30] width 1308 height 61
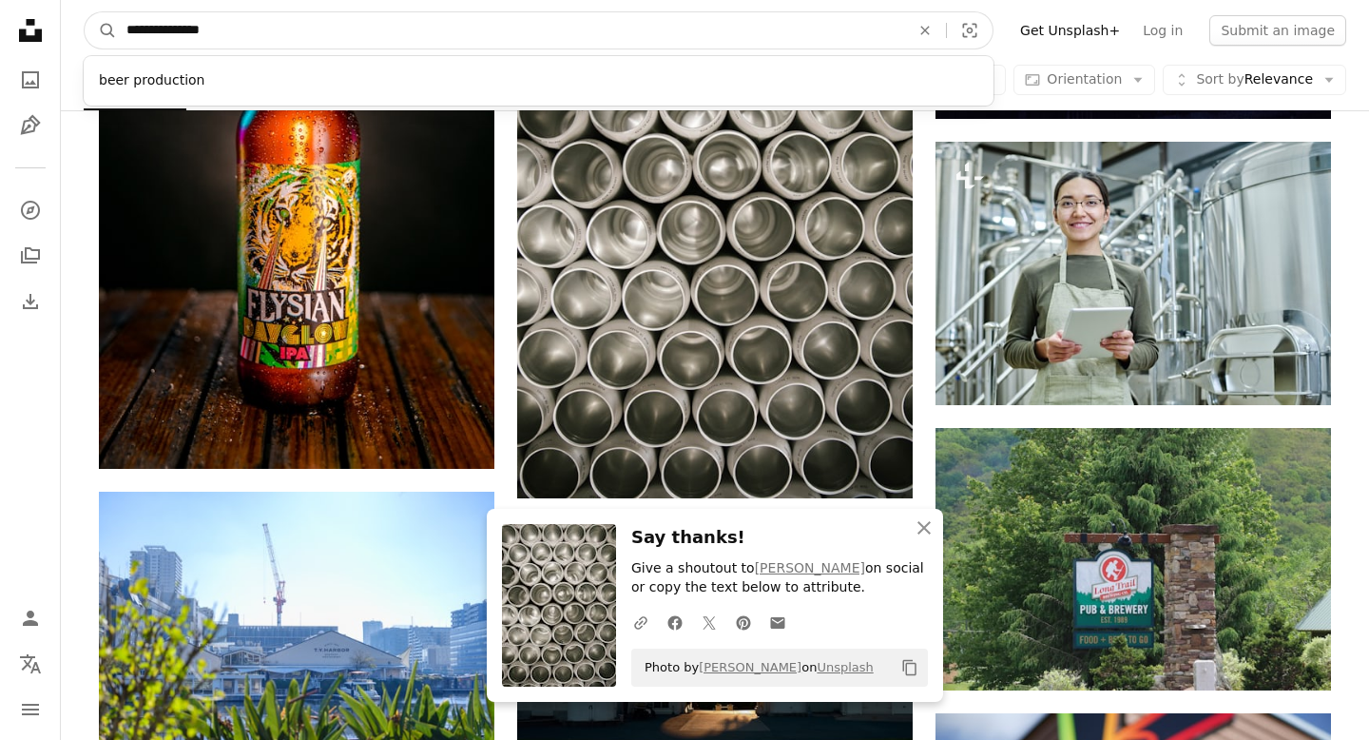
drag, startPoint x: 242, startPoint y: 24, endPoint x: 161, endPoint y: 31, distance: 82.1
click at [161, 31] on input "**********" at bounding box center [510, 30] width 787 height 36
type input "**********"
click button "A magnifying glass" at bounding box center [101, 30] width 32 height 36
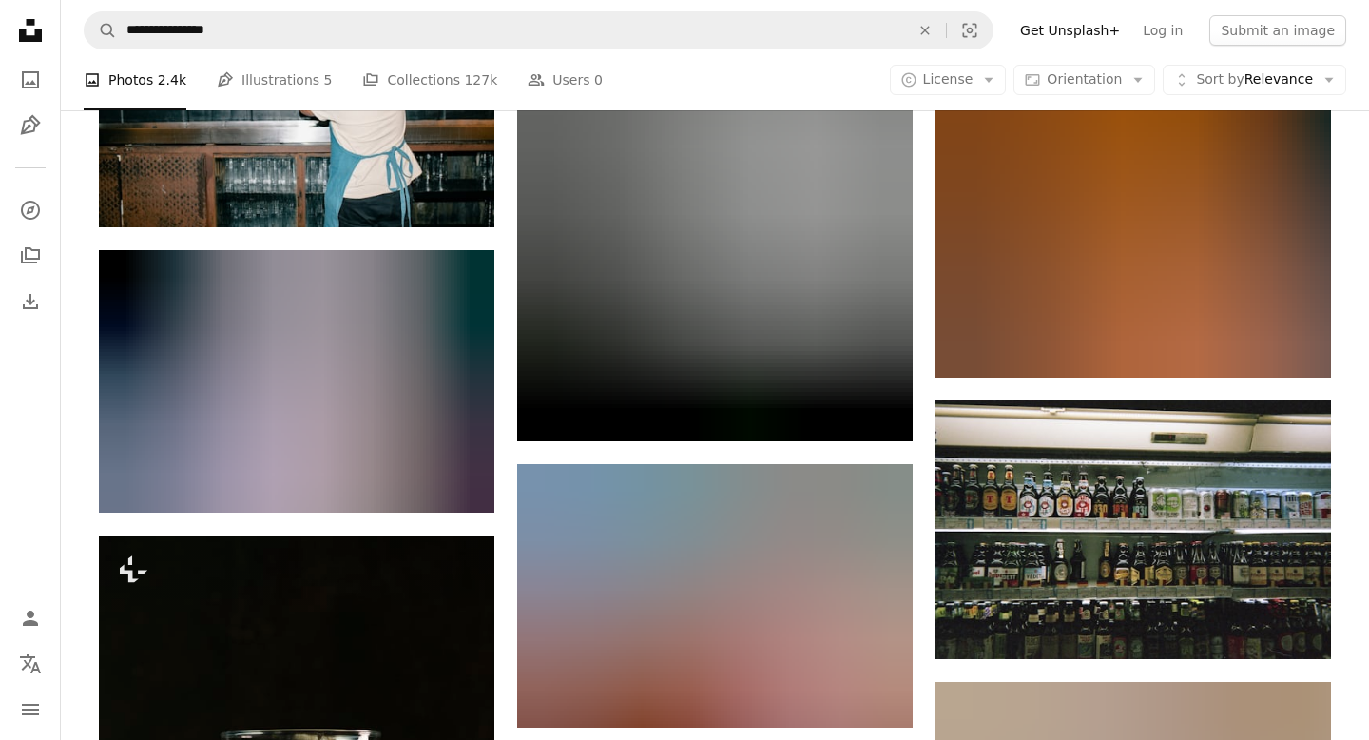
scroll to position [7692, 0]
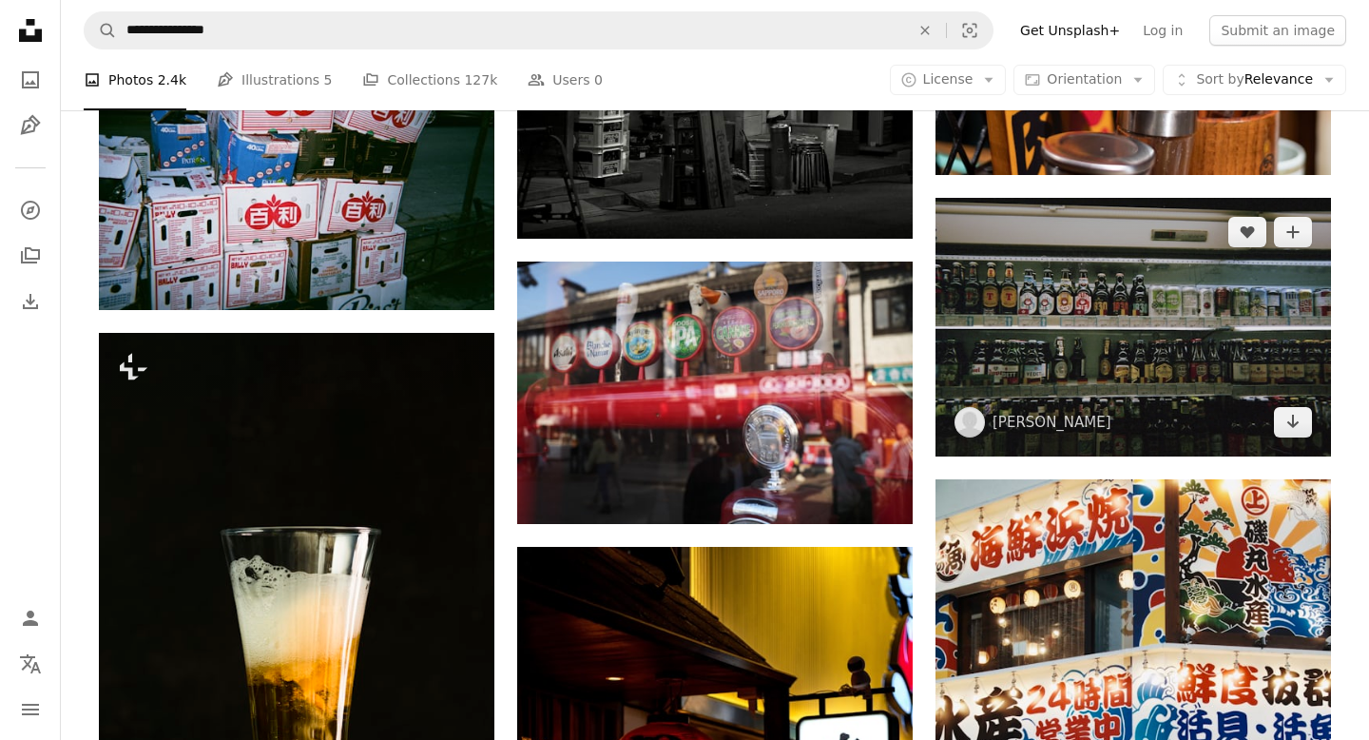
click at [1166, 377] on img at bounding box center [1134, 327] width 396 height 259
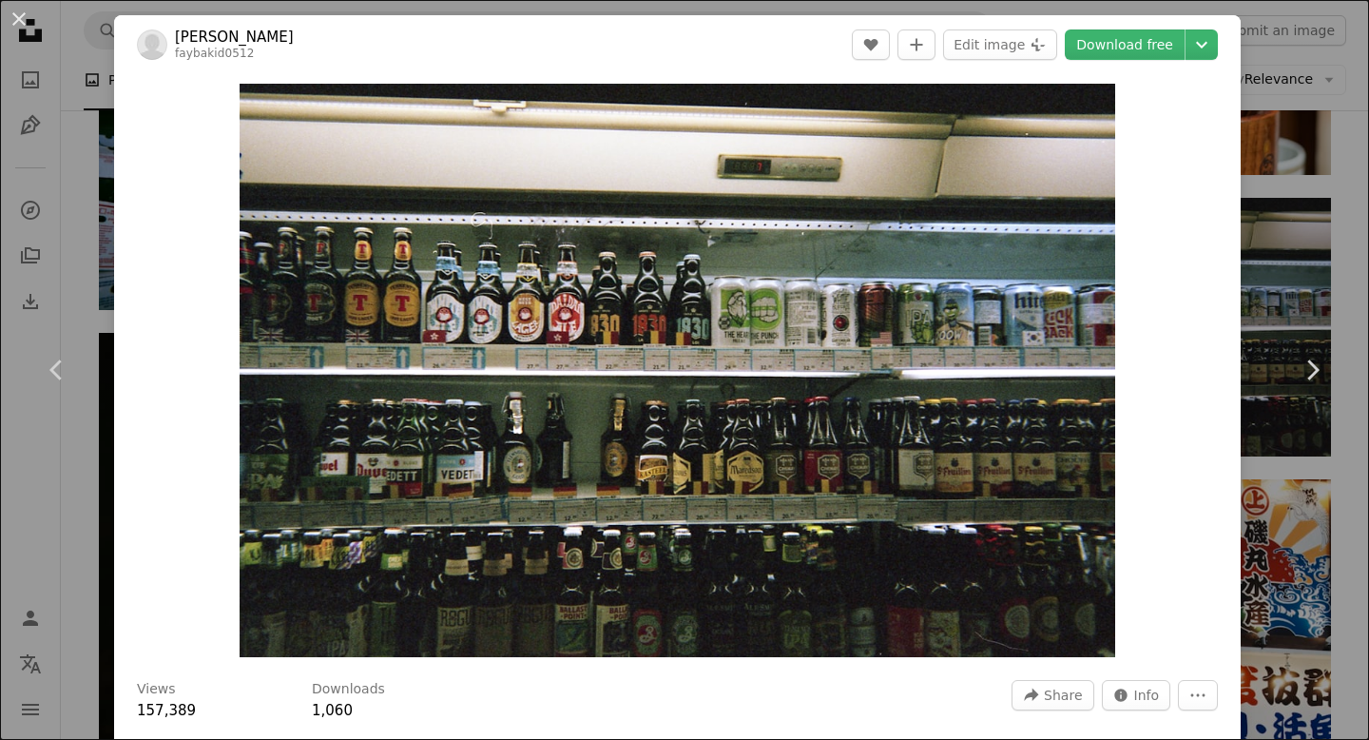
click at [1307, 187] on div "An X shape Chevron left Chevron right [PERSON_NAME] faybakid0512 A heart A plus…" at bounding box center [684, 370] width 1369 height 740
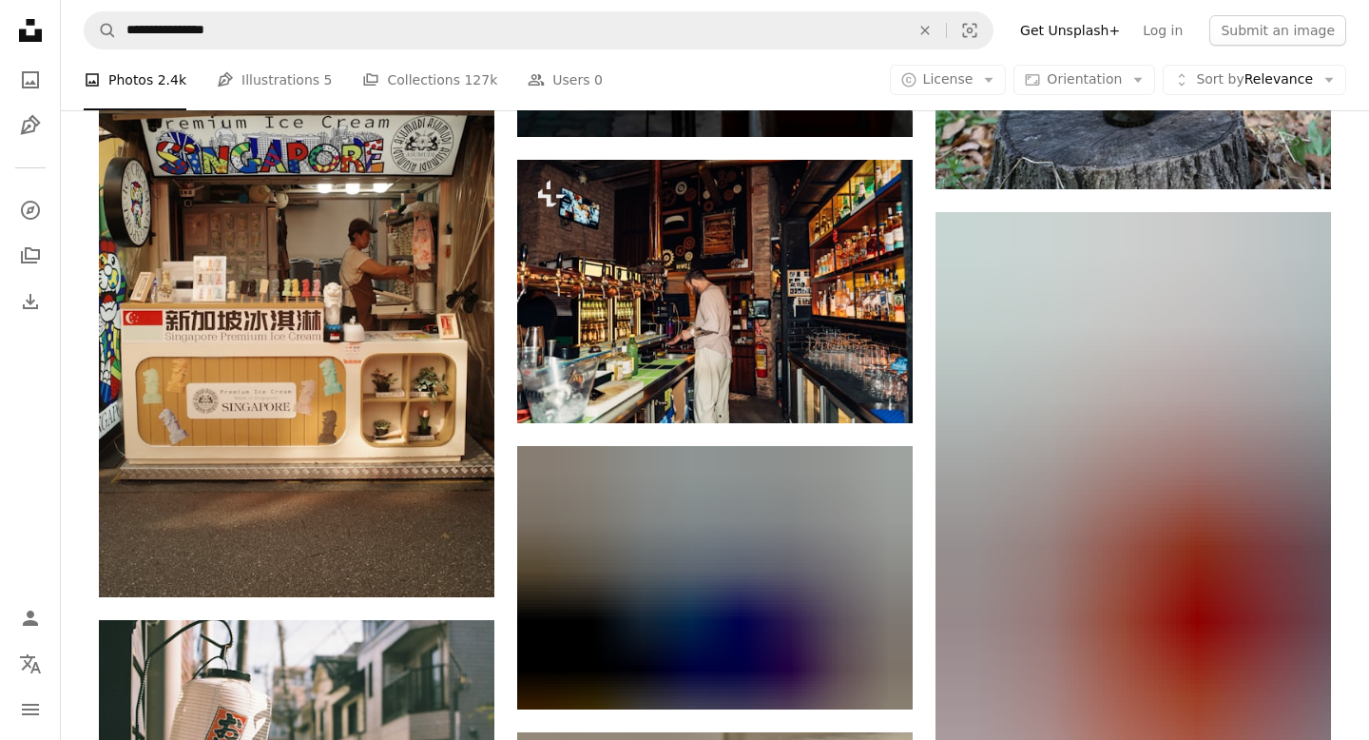
scroll to position [13796, 0]
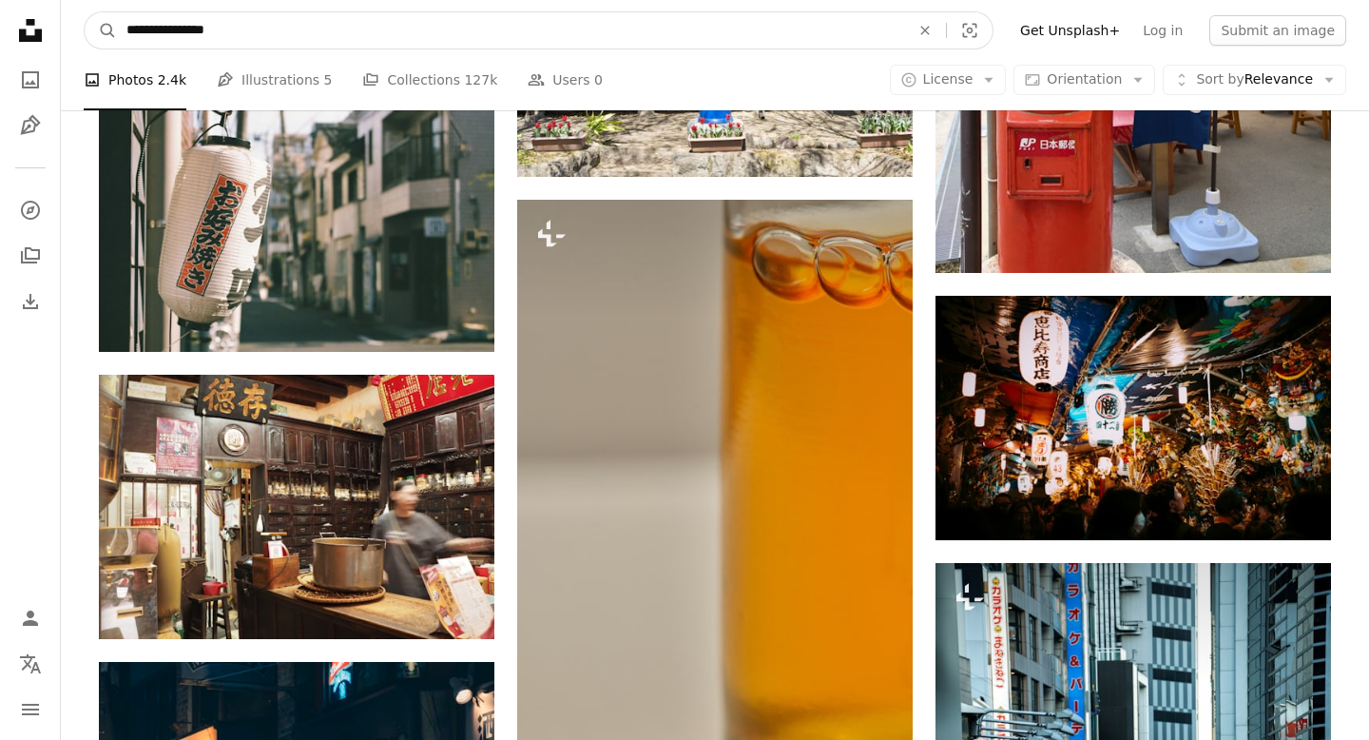
click at [302, 23] on input "**********" at bounding box center [510, 30] width 787 height 36
type input "**********"
click button "A magnifying glass" at bounding box center [101, 30] width 32 height 36
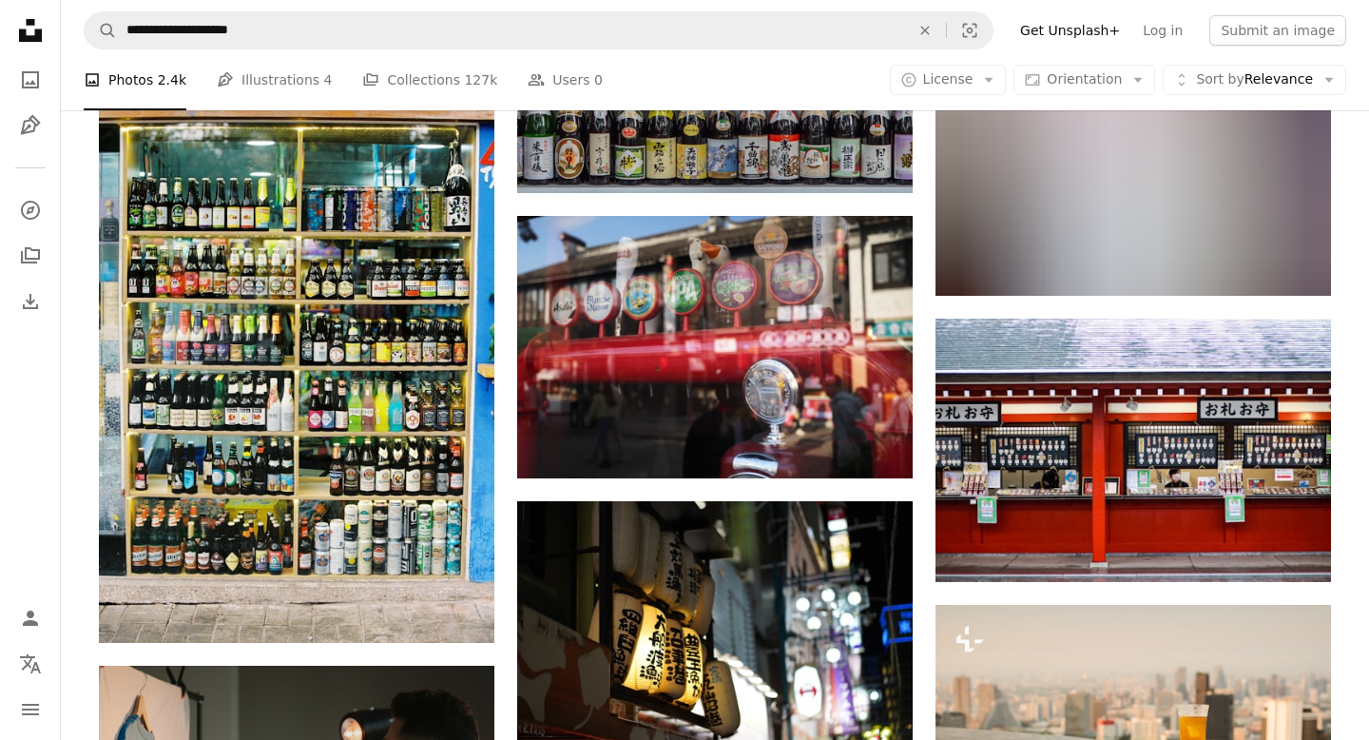
scroll to position [2827, 0]
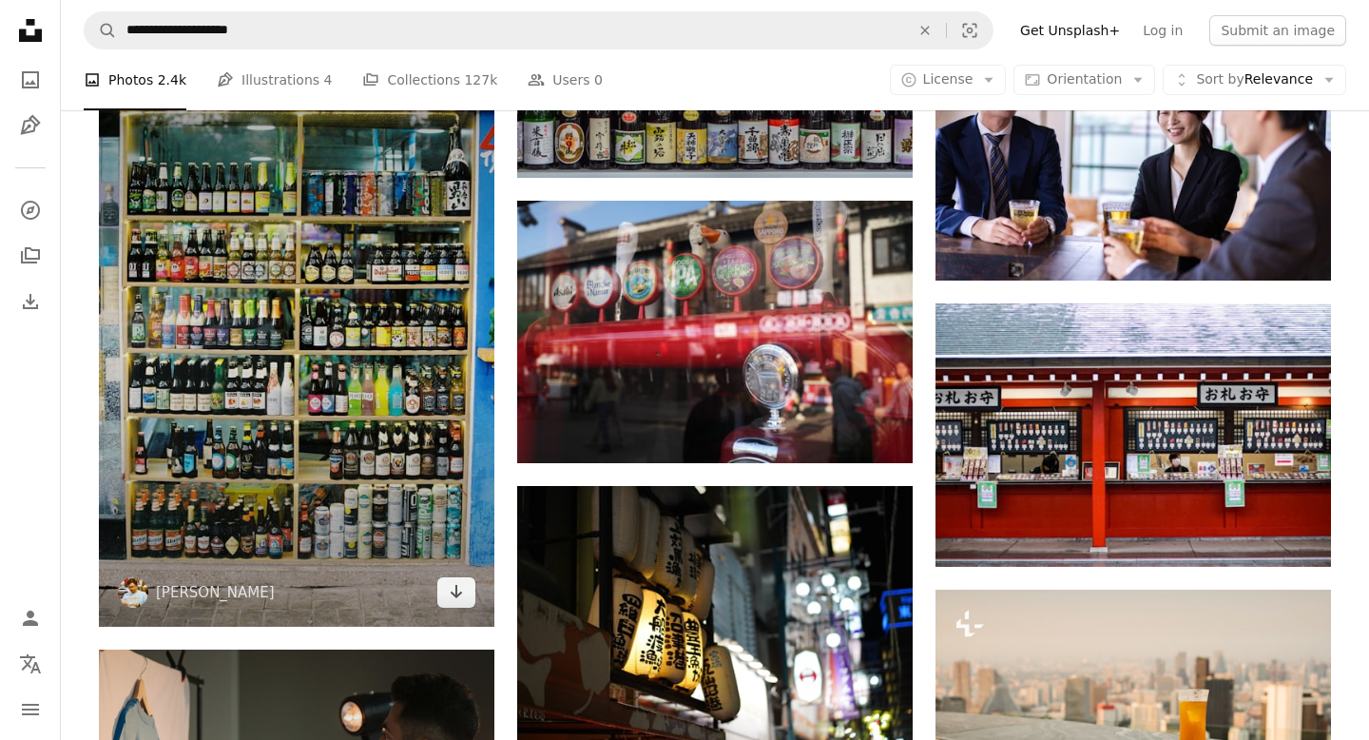
click at [315, 270] on img at bounding box center [297, 333] width 396 height 588
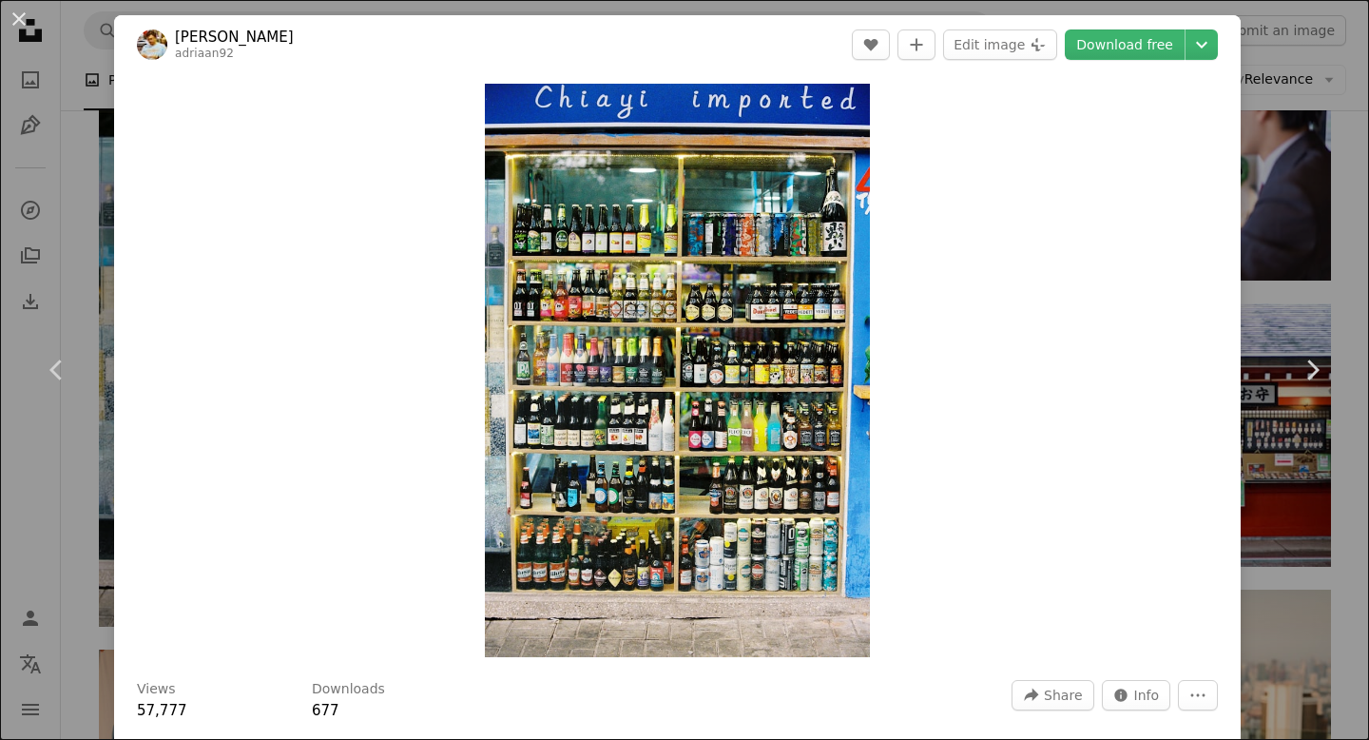
click at [1302, 92] on div "An X shape Chevron left Chevron right [PERSON_NAME] adriaan92 A heart A plus si…" at bounding box center [684, 370] width 1369 height 740
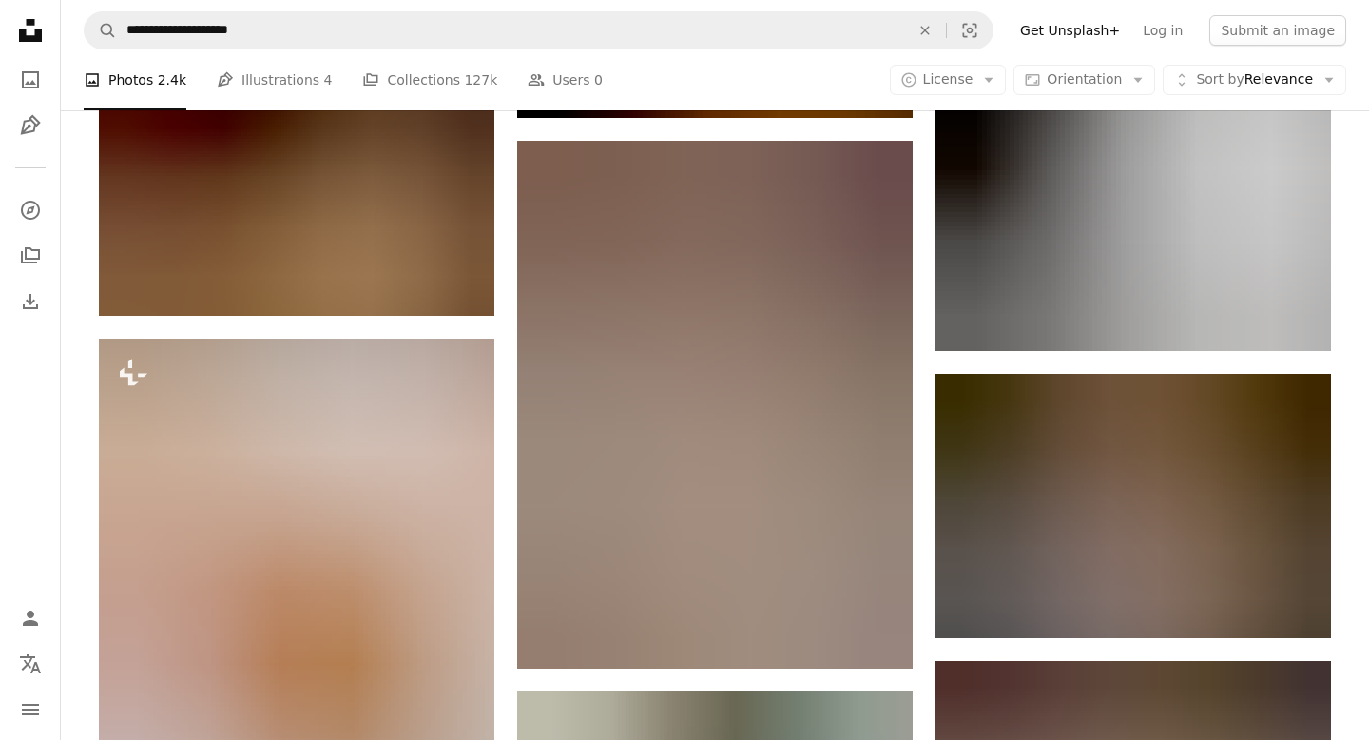
scroll to position [20381, 0]
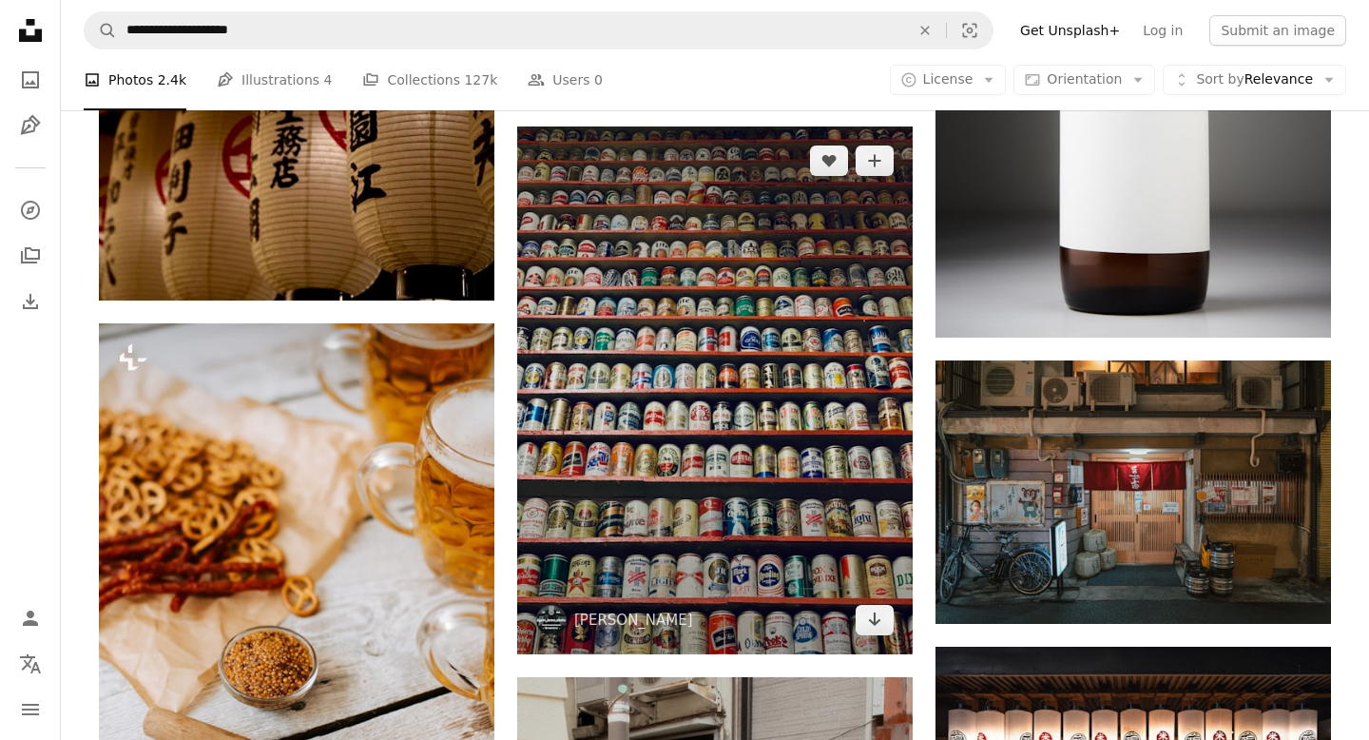
click at [799, 344] on img at bounding box center [715, 390] width 396 height 528
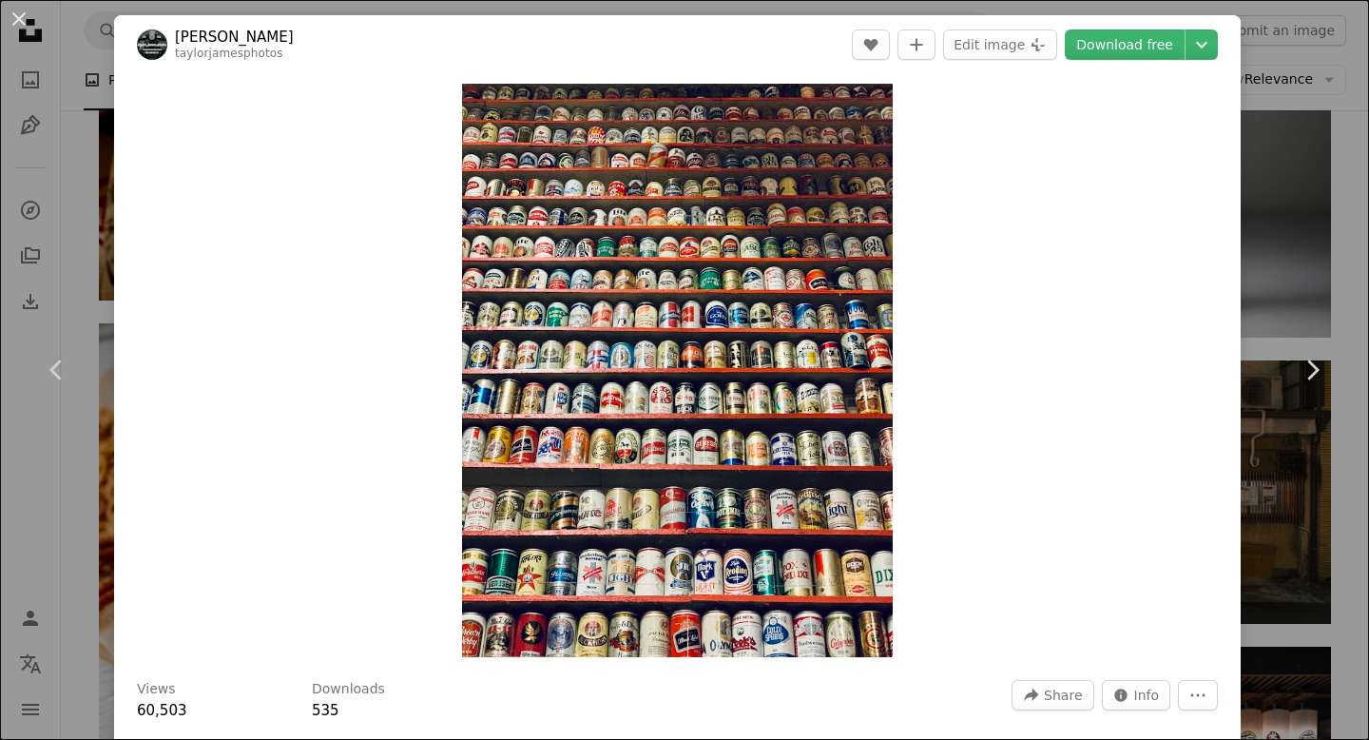
click at [1316, 145] on div "An X shape Chevron left Chevron right [PERSON_NAME] taylorjamesphotos A heart A…" at bounding box center [684, 370] width 1369 height 740
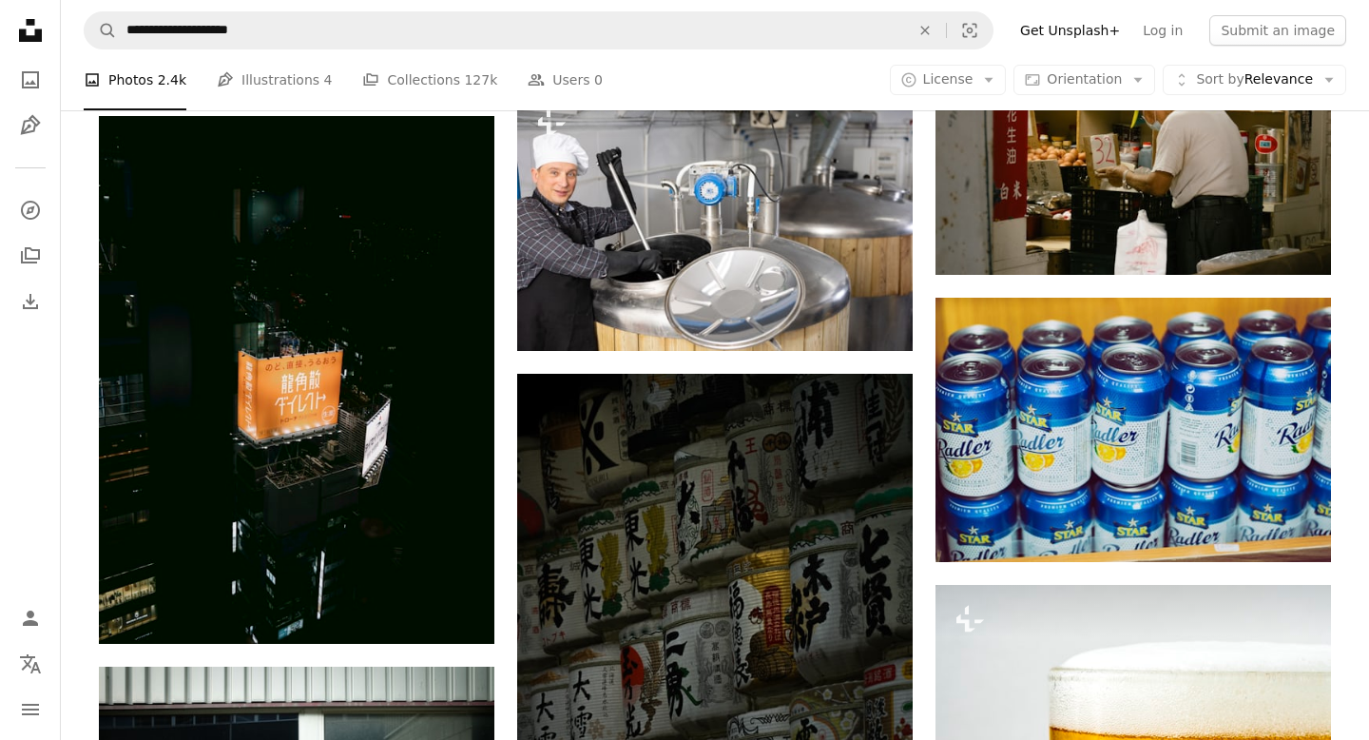
scroll to position [26941, 0]
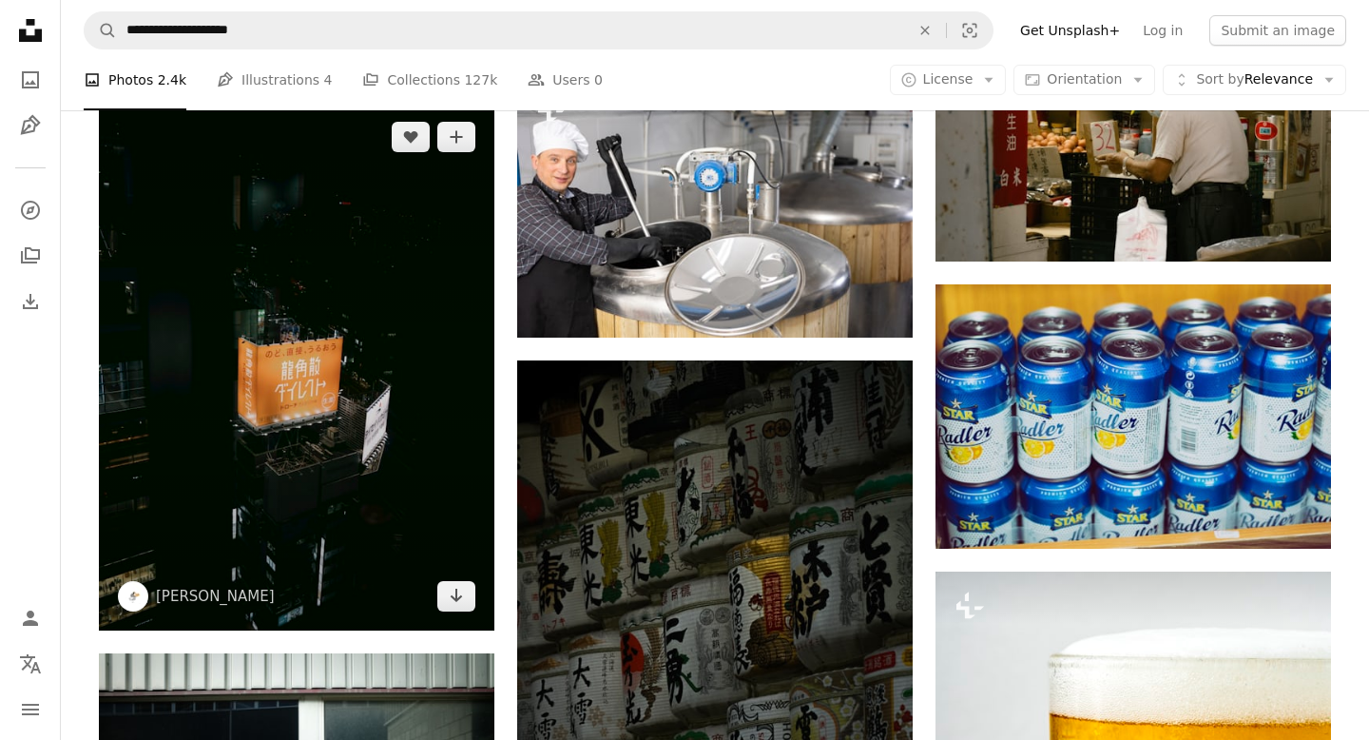
click at [482, 303] on img at bounding box center [297, 367] width 396 height 528
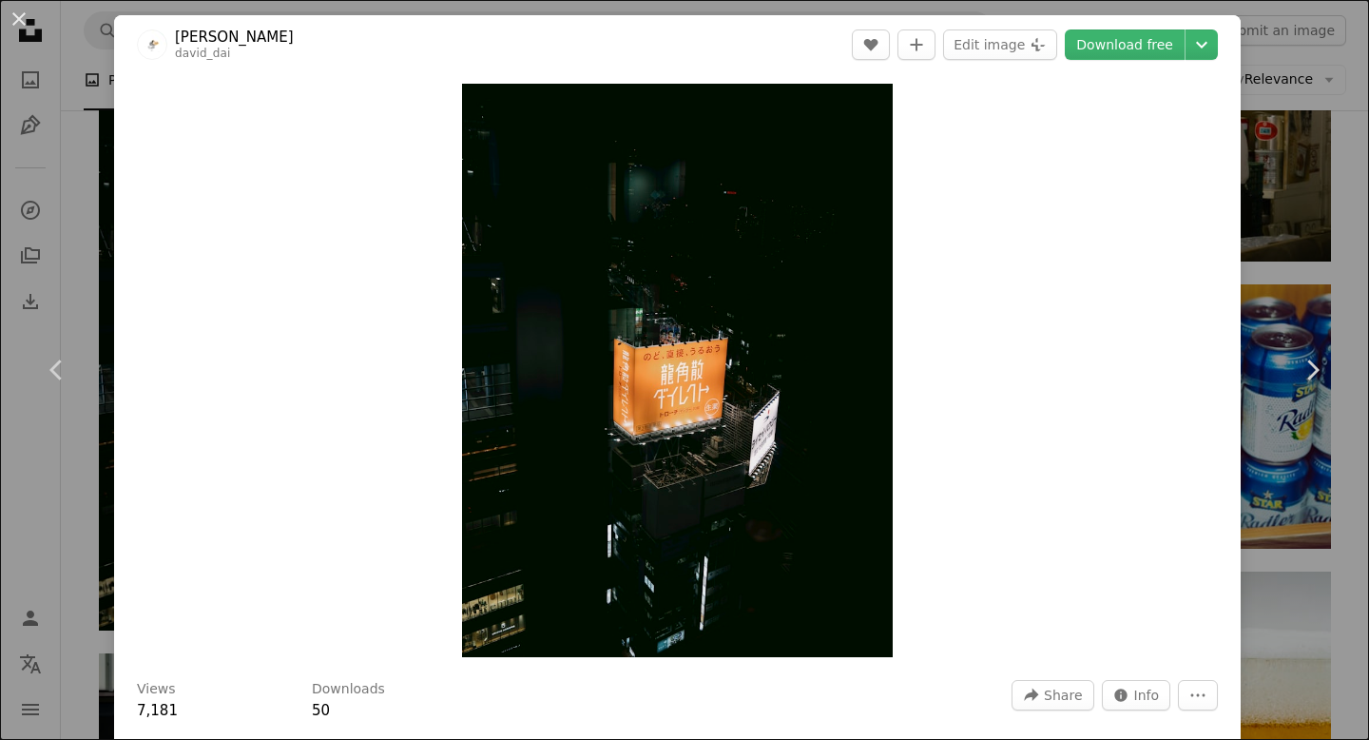
click at [1320, 258] on div "An X shape Chevron left Chevron right [PERSON_NAME] david_dai A heart A plus si…" at bounding box center [684, 370] width 1369 height 740
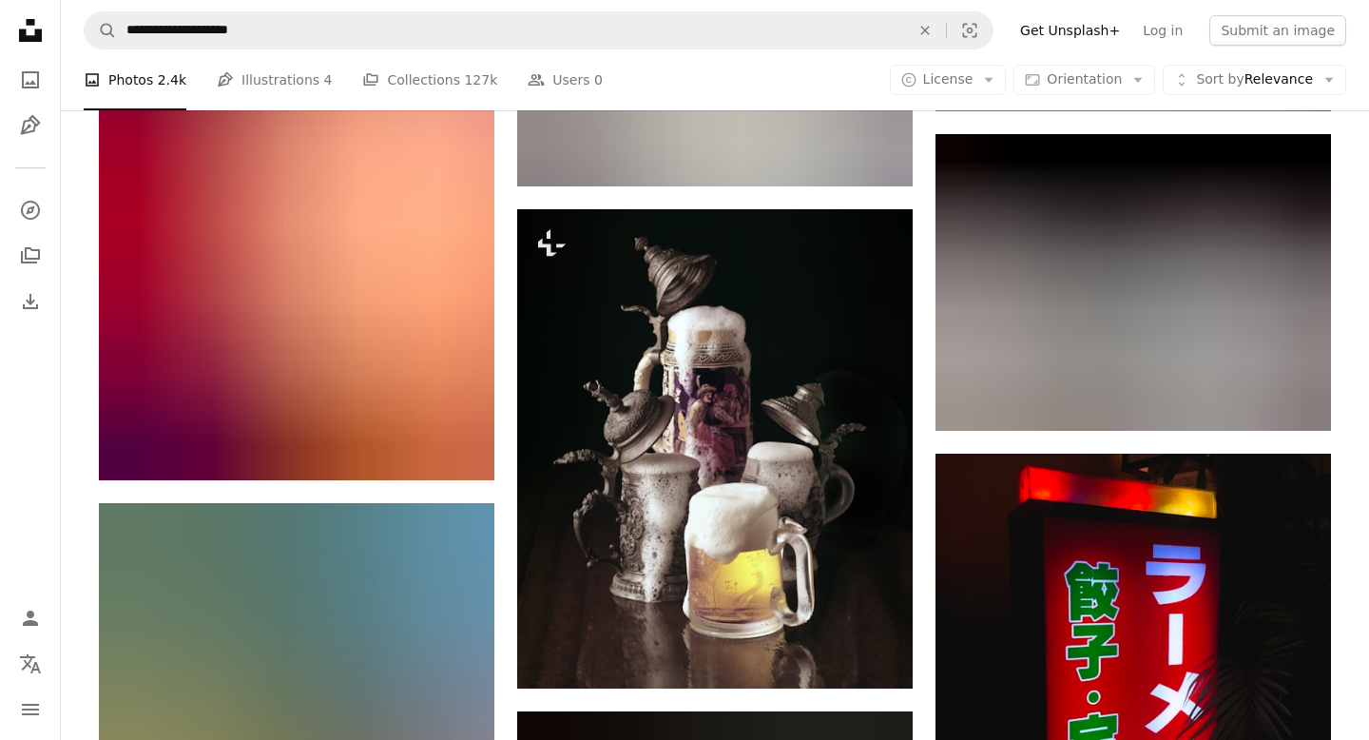
scroll to position [28284, 0]
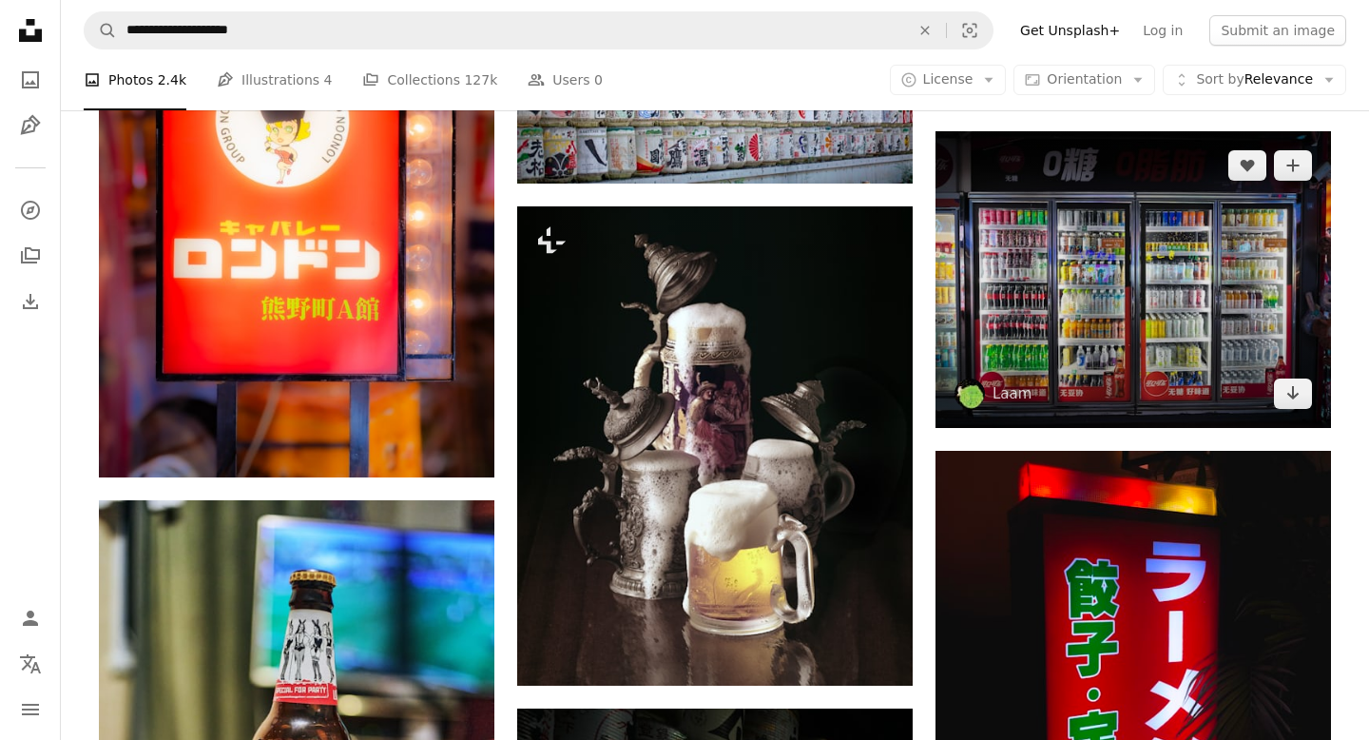
click at [1056, 319] on img at bounding box center [1134, 279] width 396 height 297
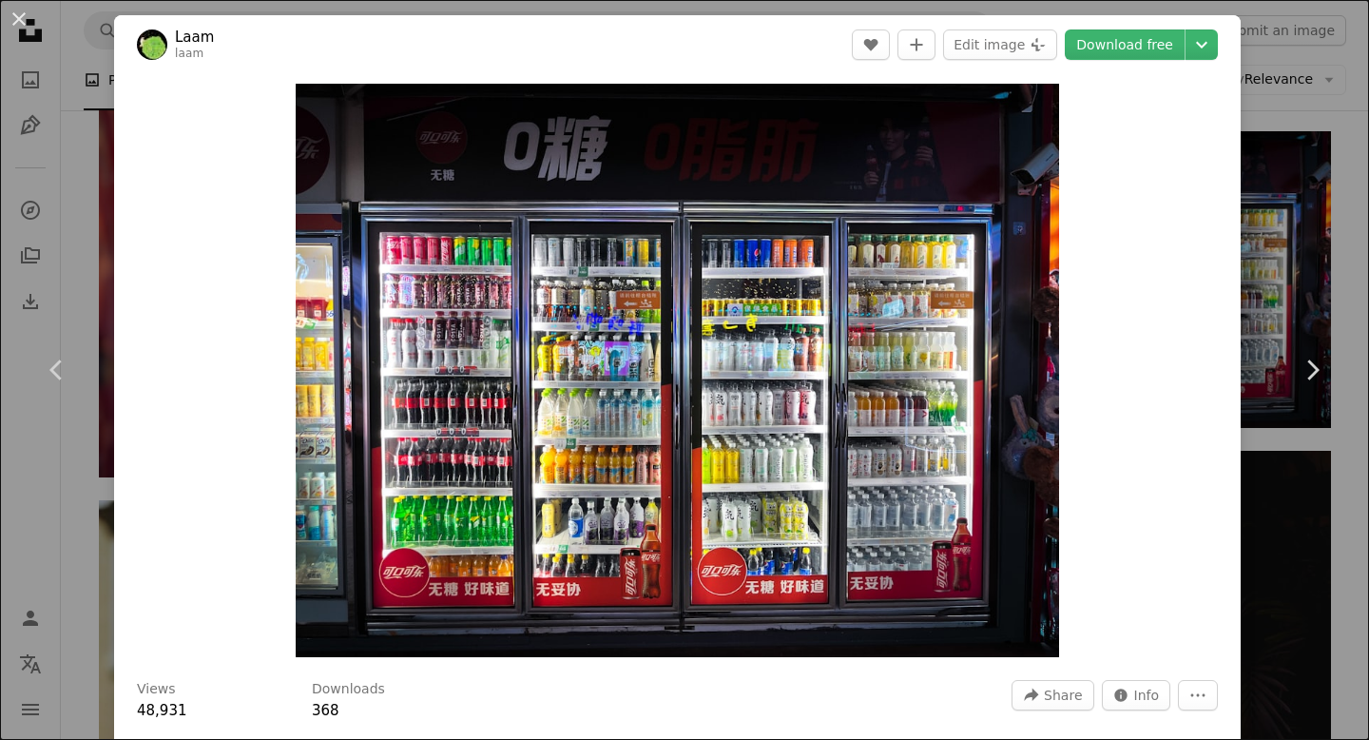
click at [1283, 182] on div "An X shape Chevron left Chevron right Laam laam A heart A plus sign Edit image …" at bounding box center [684, 370] width 1369 height 740
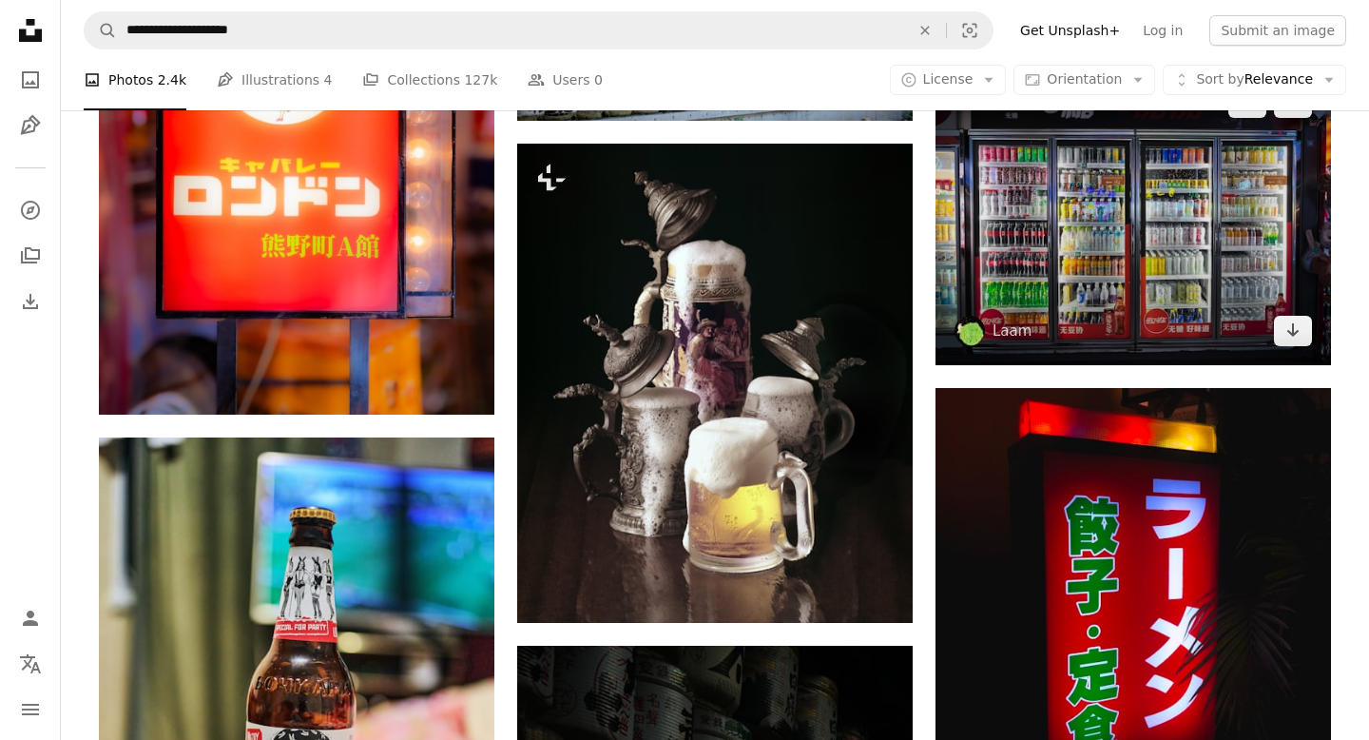
scroll to position [28347, 0]
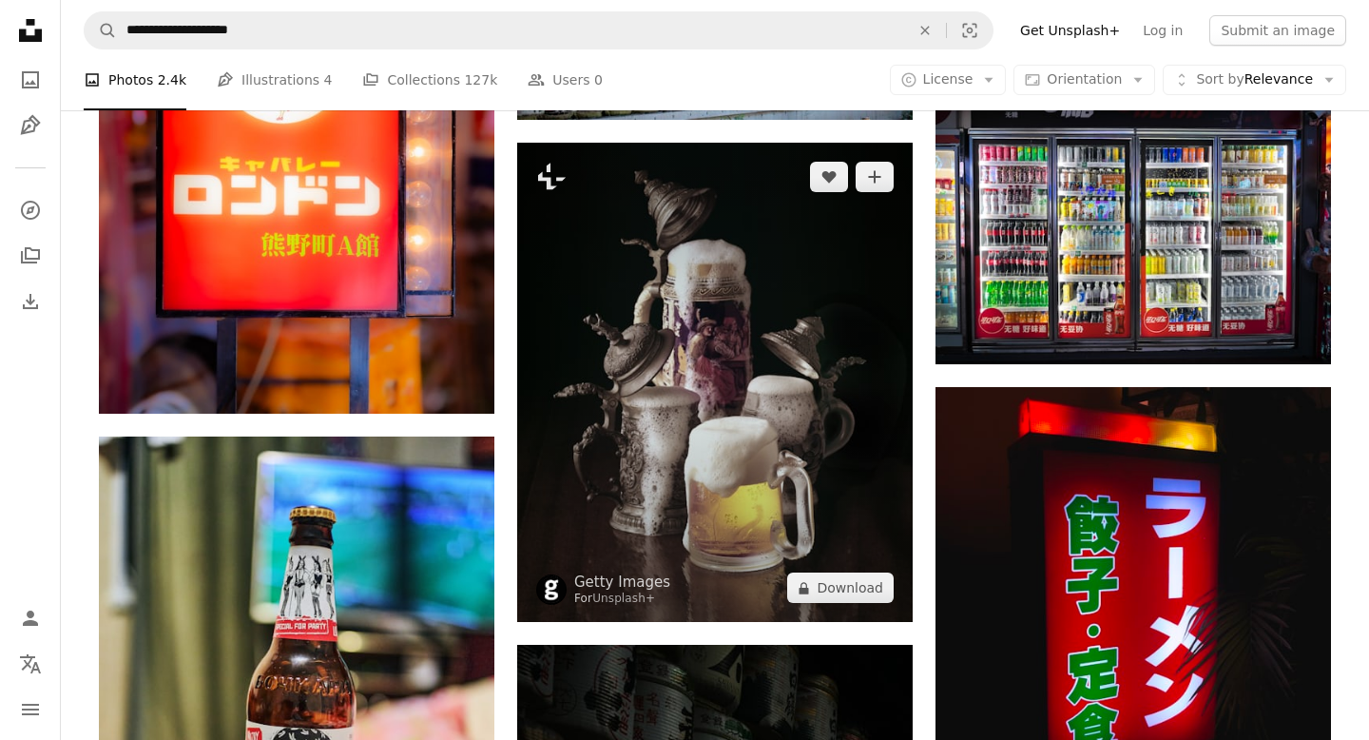
click at [704, 362] on img at bounding box center [715, 382] width 396 height 479
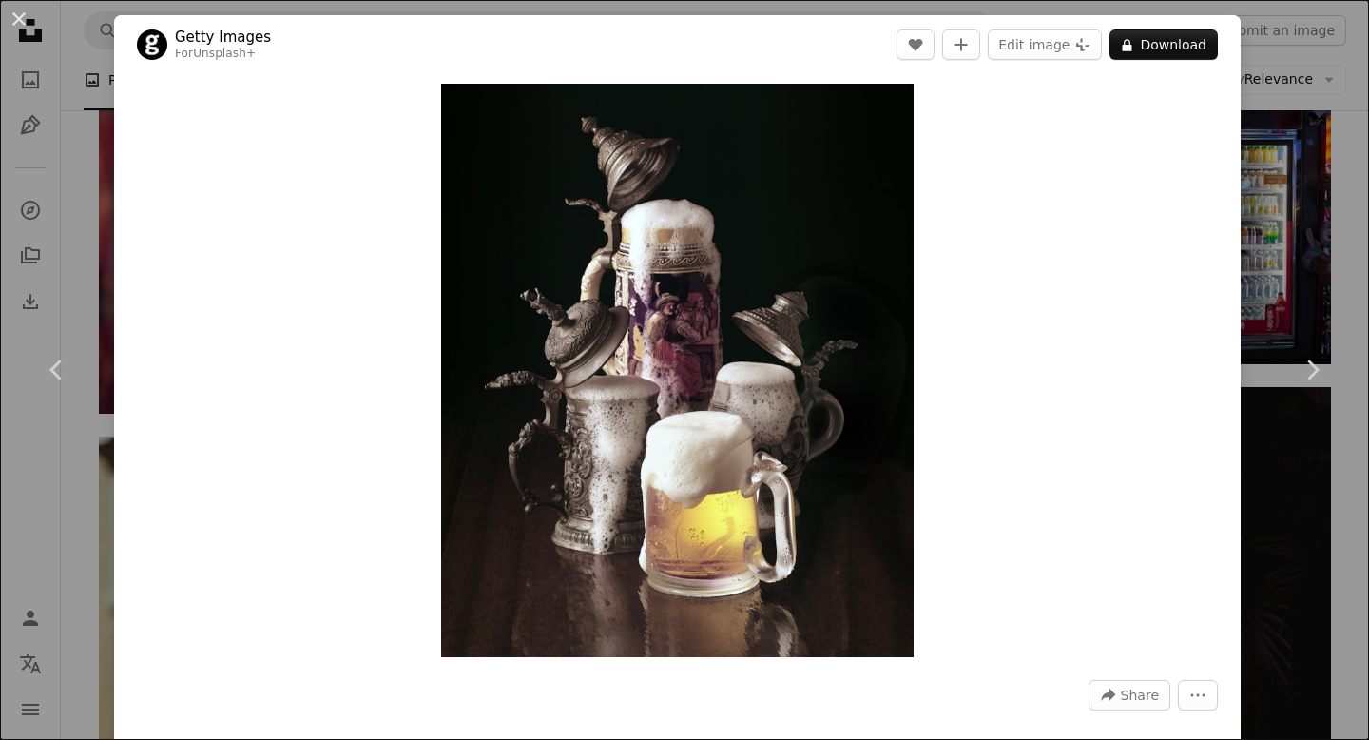
click at [1288, 181] on div "An X shape Chevron left Chevron right Getty Images For Unsplash+ A heart A plus…" at bounding box center [684, 370] width 1369 height 740
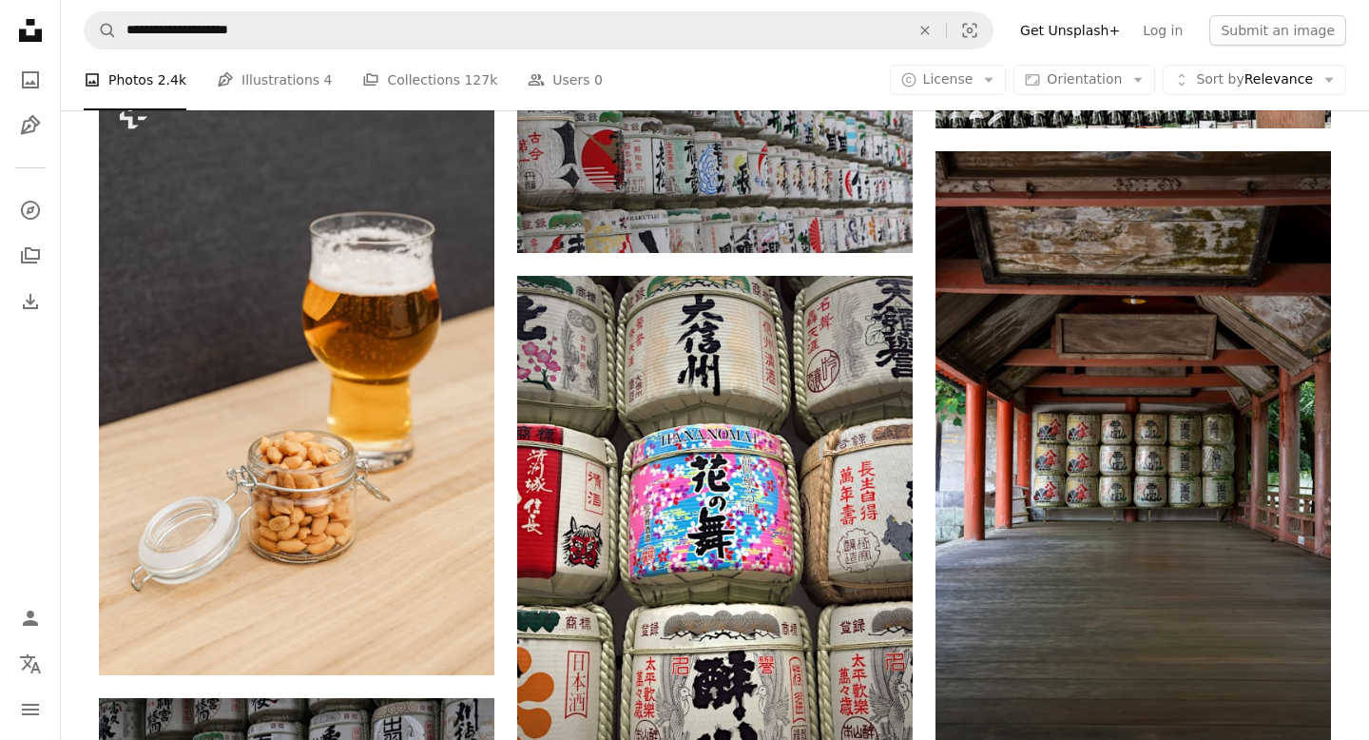
scroll to position [31698, 0]
